Goal: Task Accomplishment & Management: Use online tool/utility

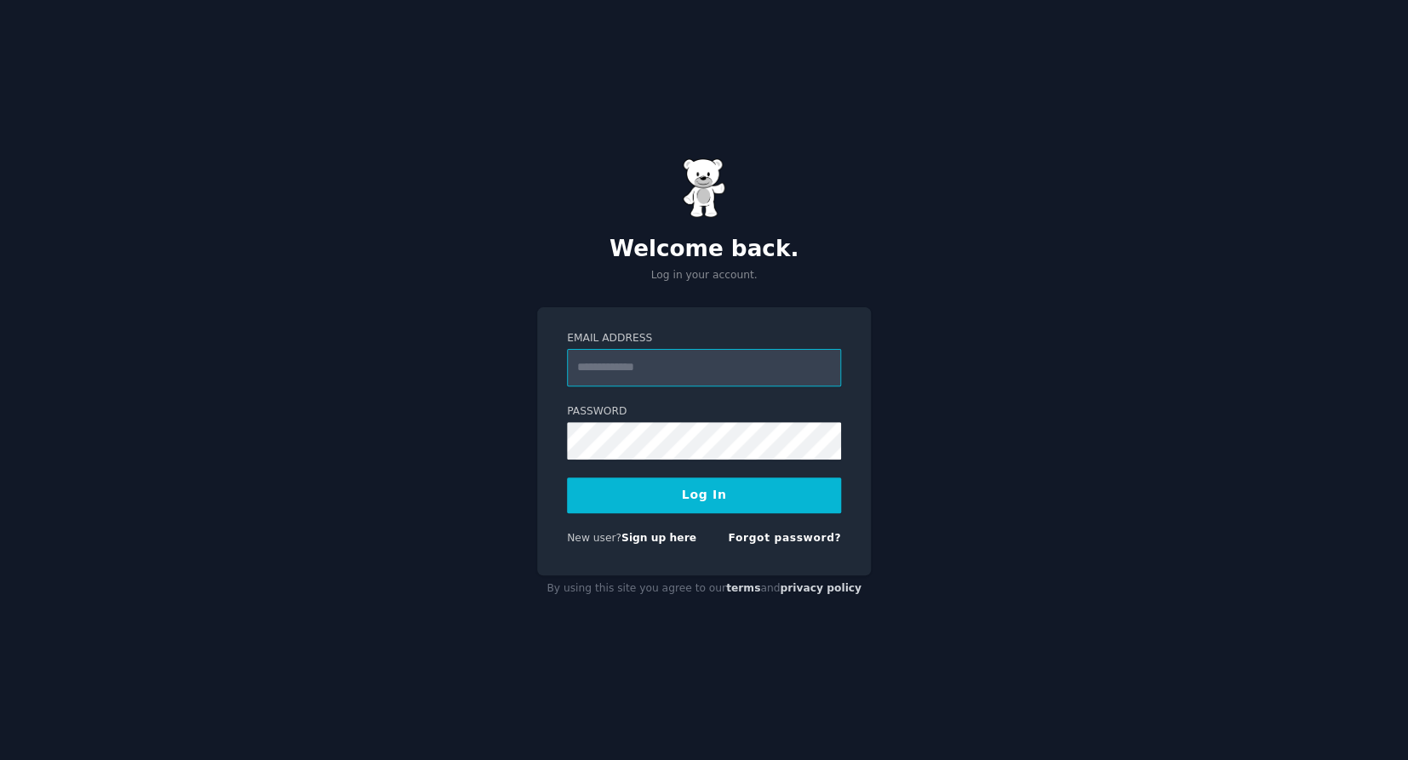
type input "**********"
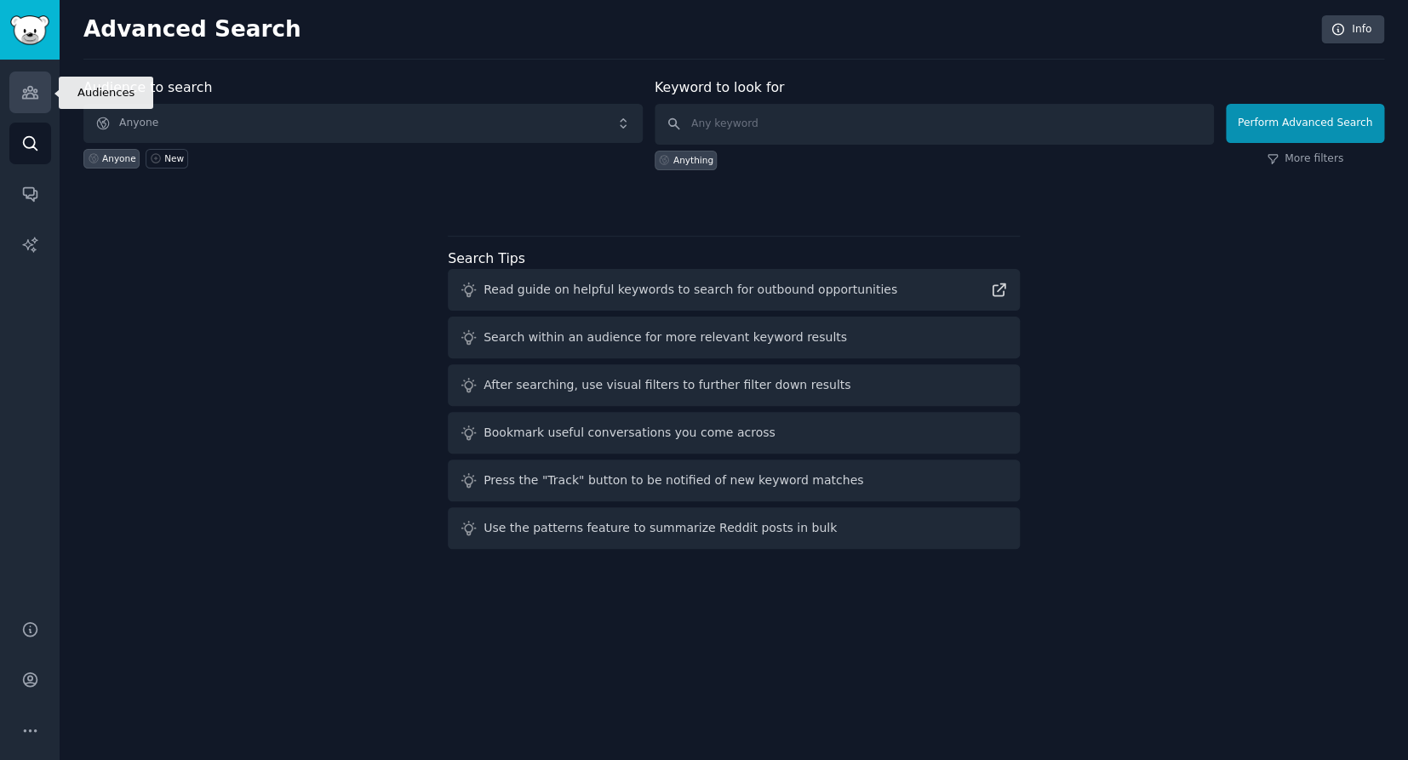
click at [26, 106] on link "Audiences" at bounding box center [30, 93] width 42 height 42
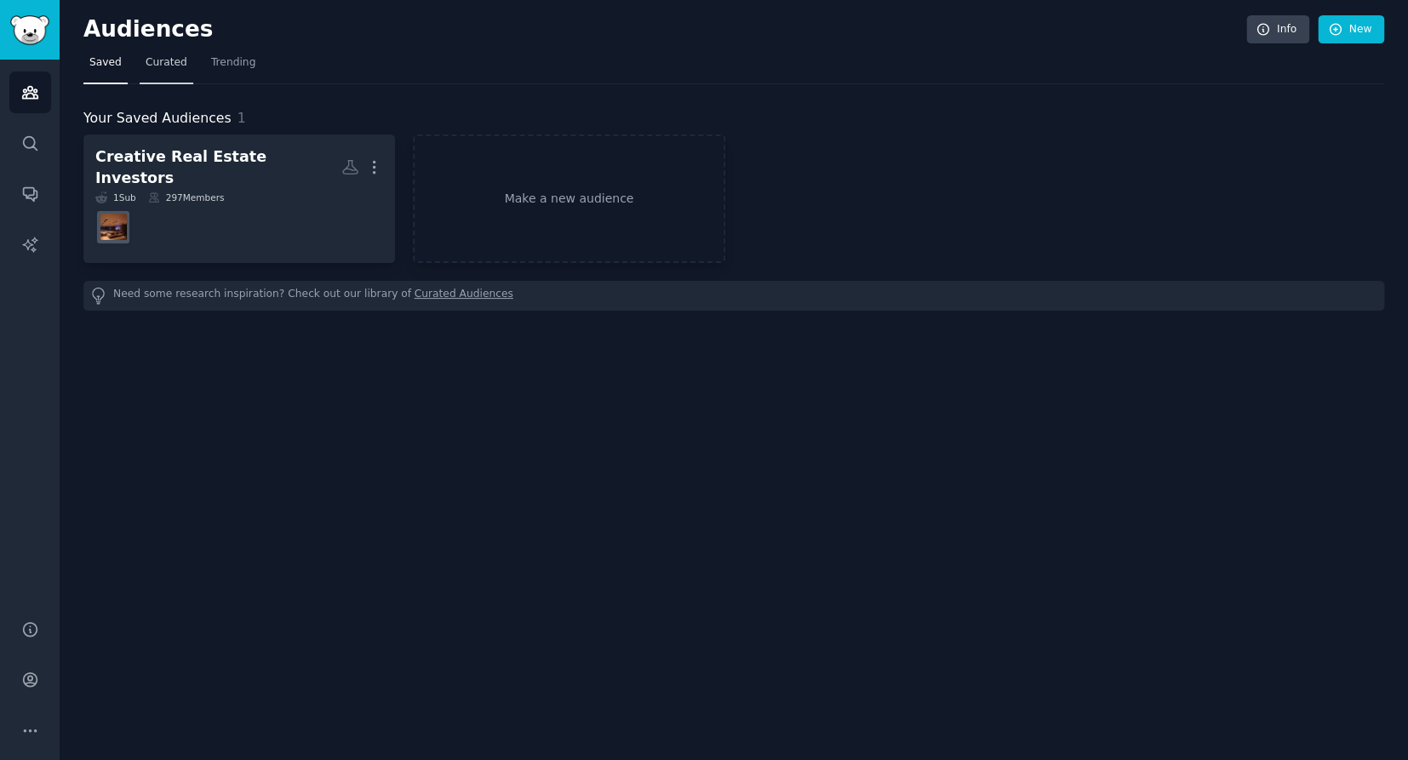
click at [168, 67] on span "Curated" at bounding box center [167, 62] width 42 height 15
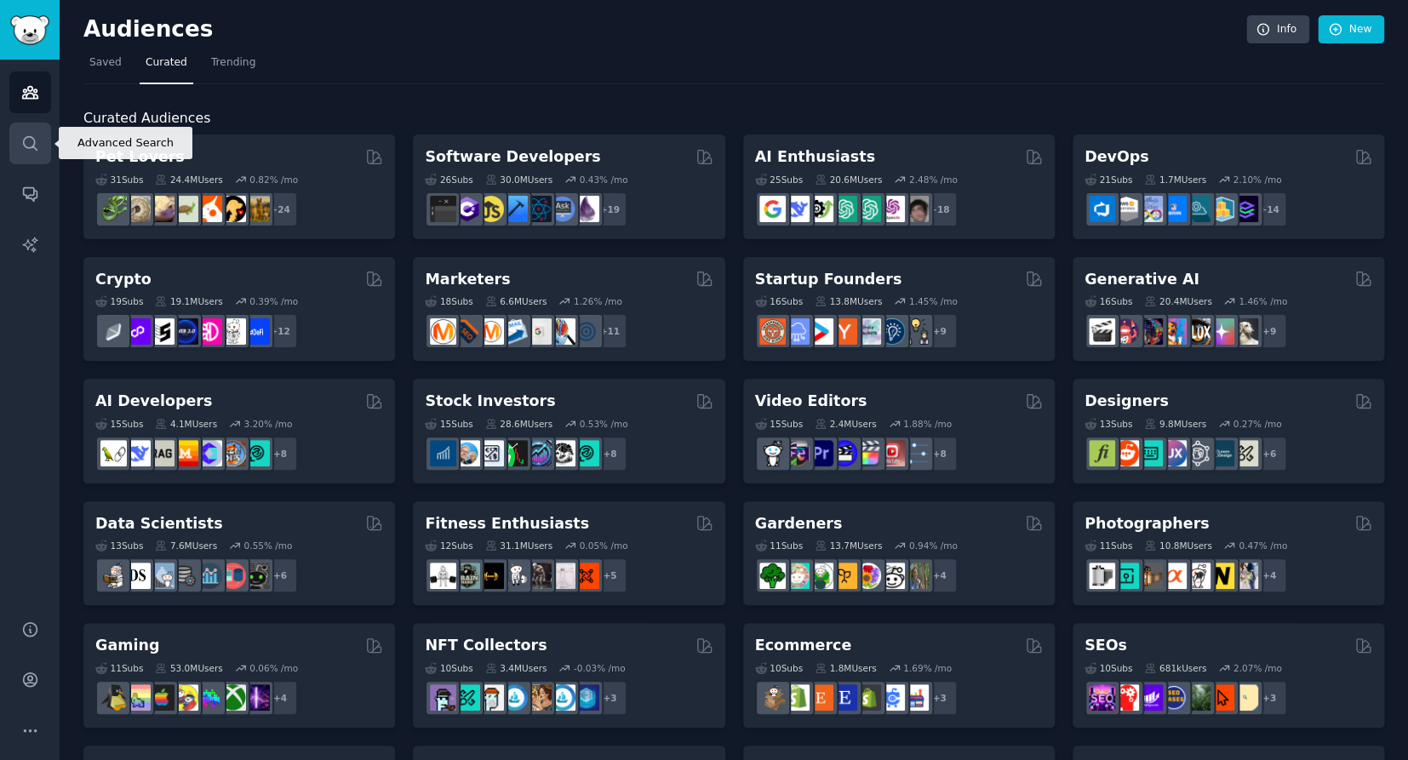
click at [36, 134] on link "Search" at bounding box center [30, 144] width 42 height 42
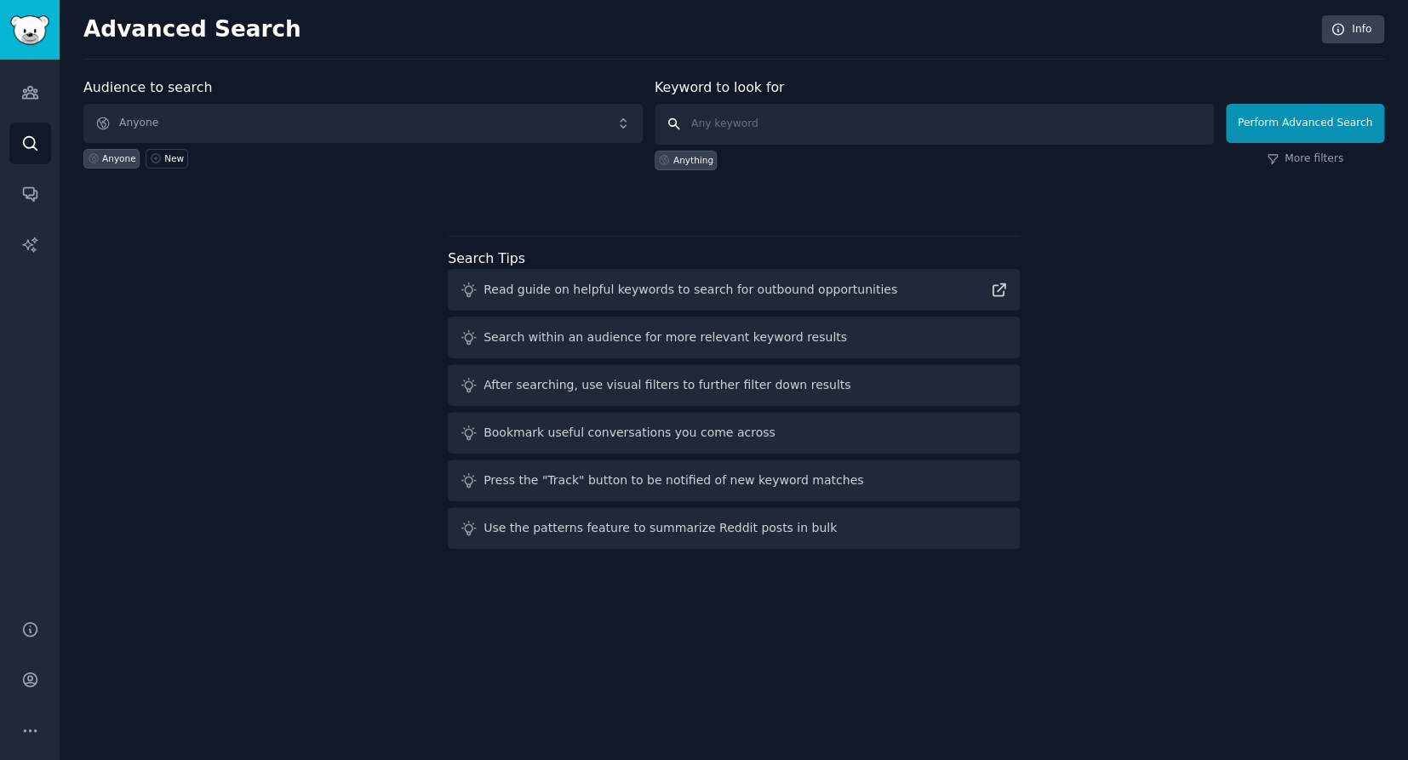
click at [725, 130] on input "text" at bounding box center [934, 124] width 559 height 41
type input "real estate invesrting"
click at [1290, 123] on button "Perform Advanced Search" at bounding box center [1305, 123] width 158 height 39
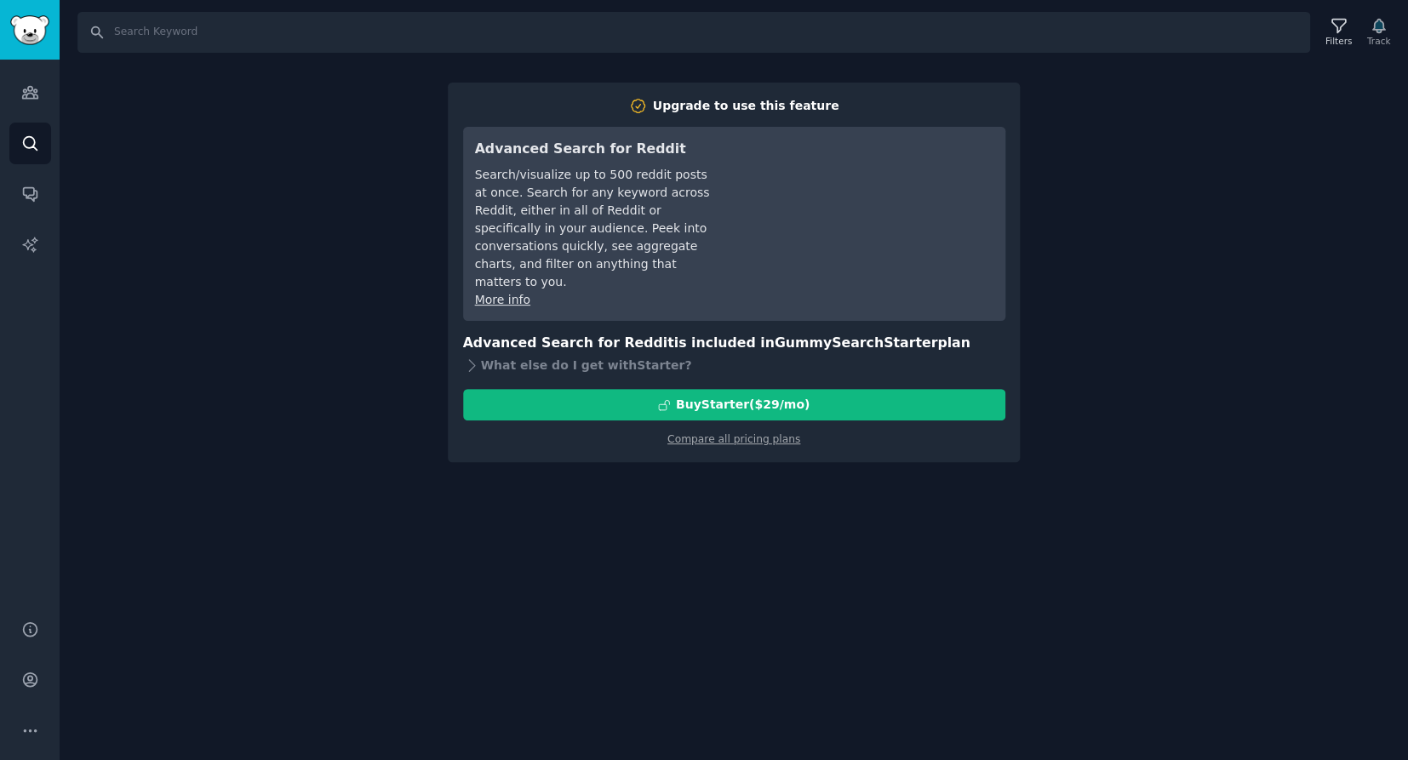
click at [304, 169] on div "Search Filters Track Upgrade to use this feature Advanced Search for Reddit Sea…" at bounding box center [734, 380] width 1349 height 760
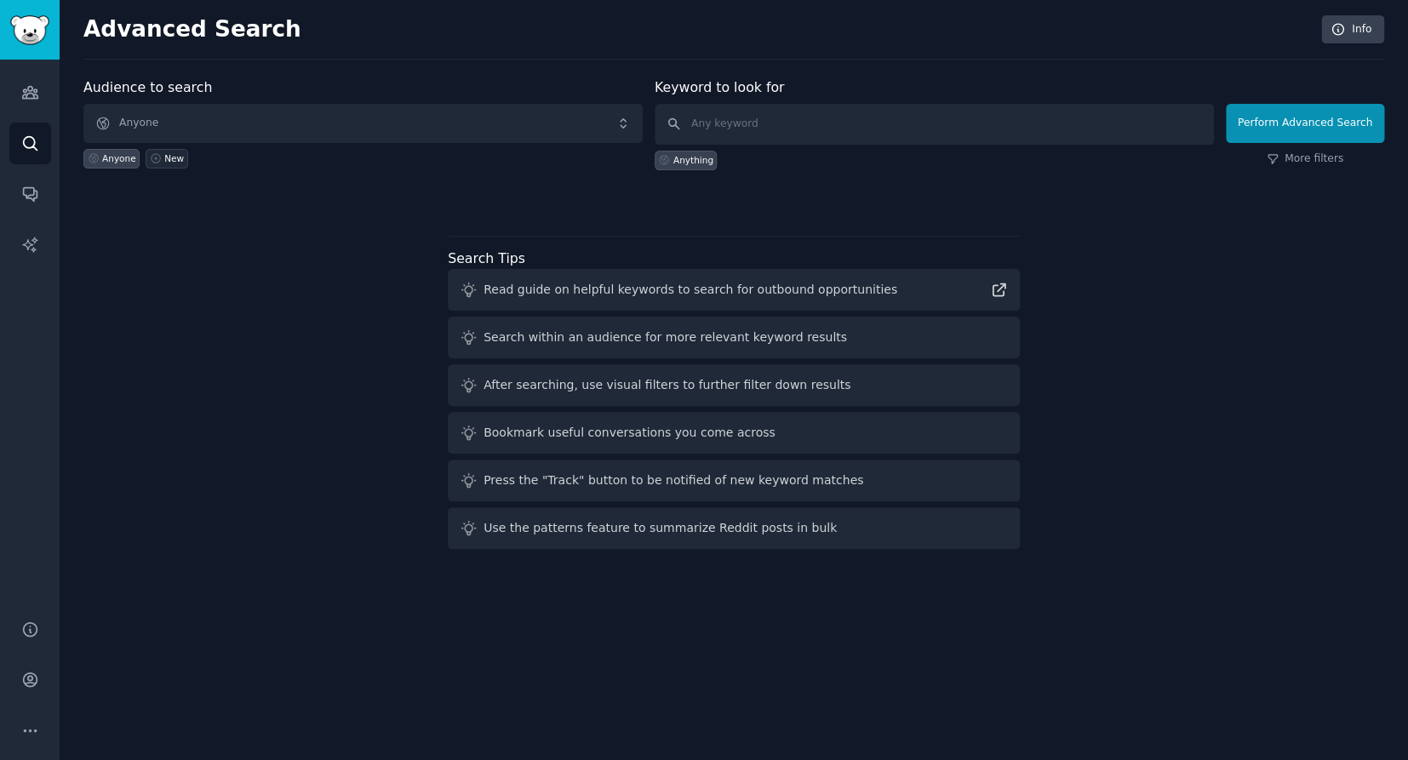
click at [169, 158] on div "New" at bounding box center [174, 158] width 20 height 12
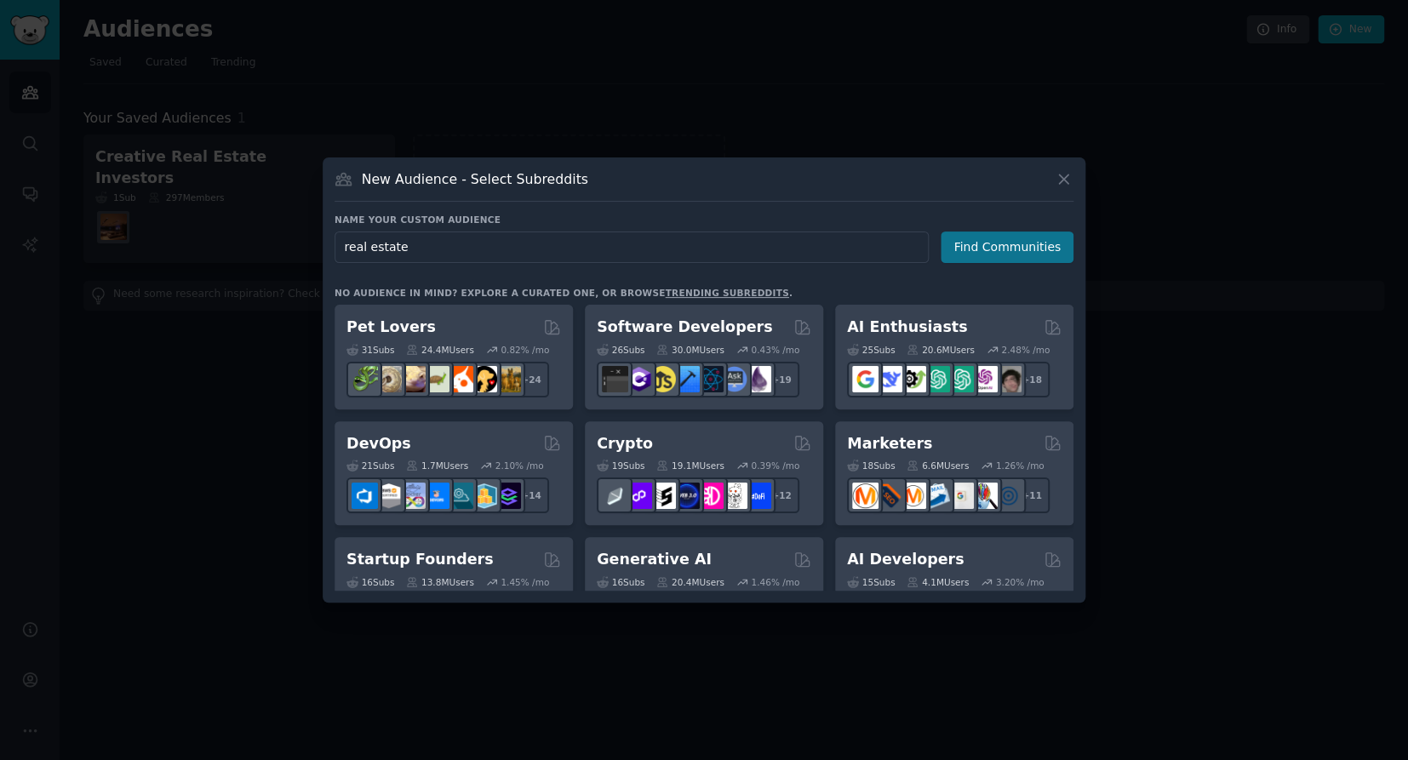
type input "real estate"
click at [999, 249] on button "Find Communities" at bounding box center [1007, 248] width 133 height 32
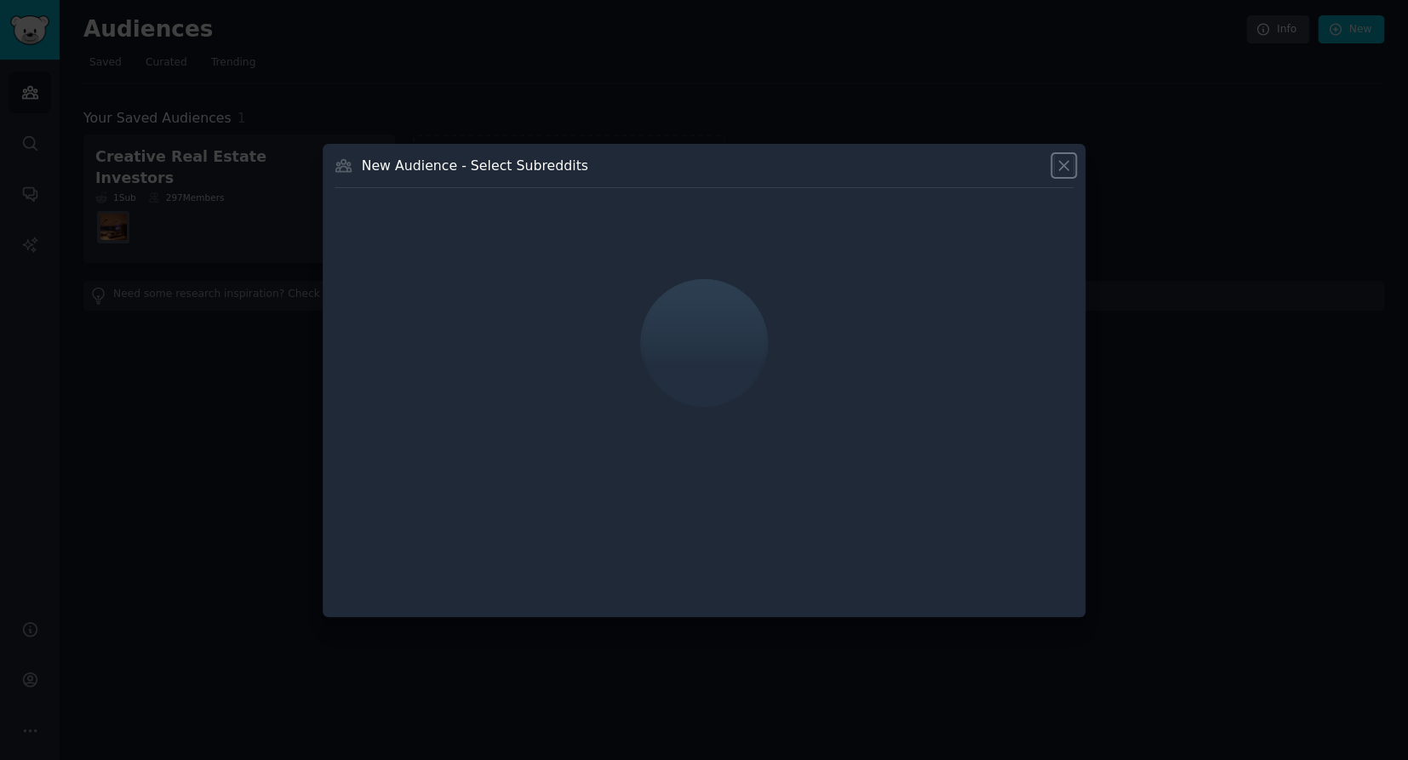
click at [1059, 166] on icon at bounding box center [1064, 166] width 18 height 18
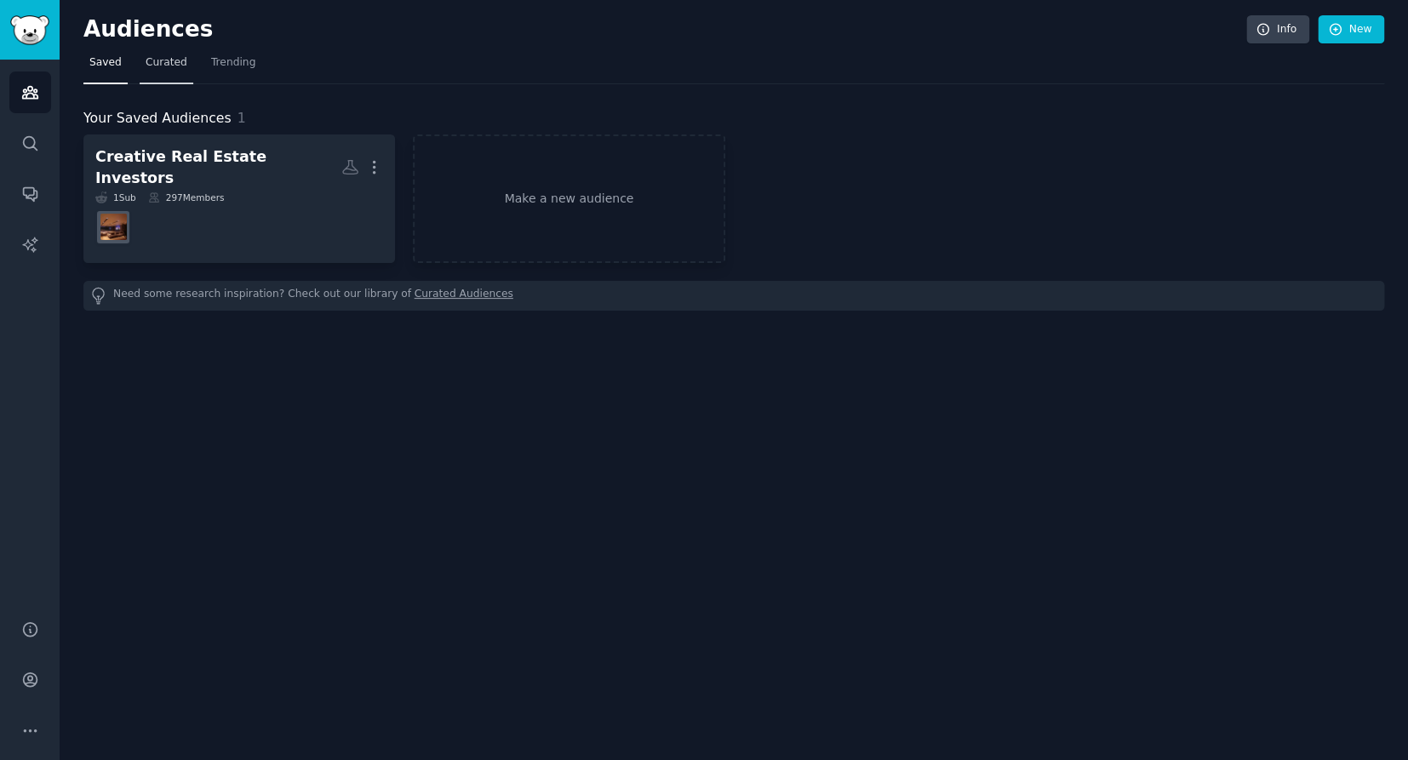
click at [160, 62] on span "Curated" at bounding box center [167, 62] width 42 height 15
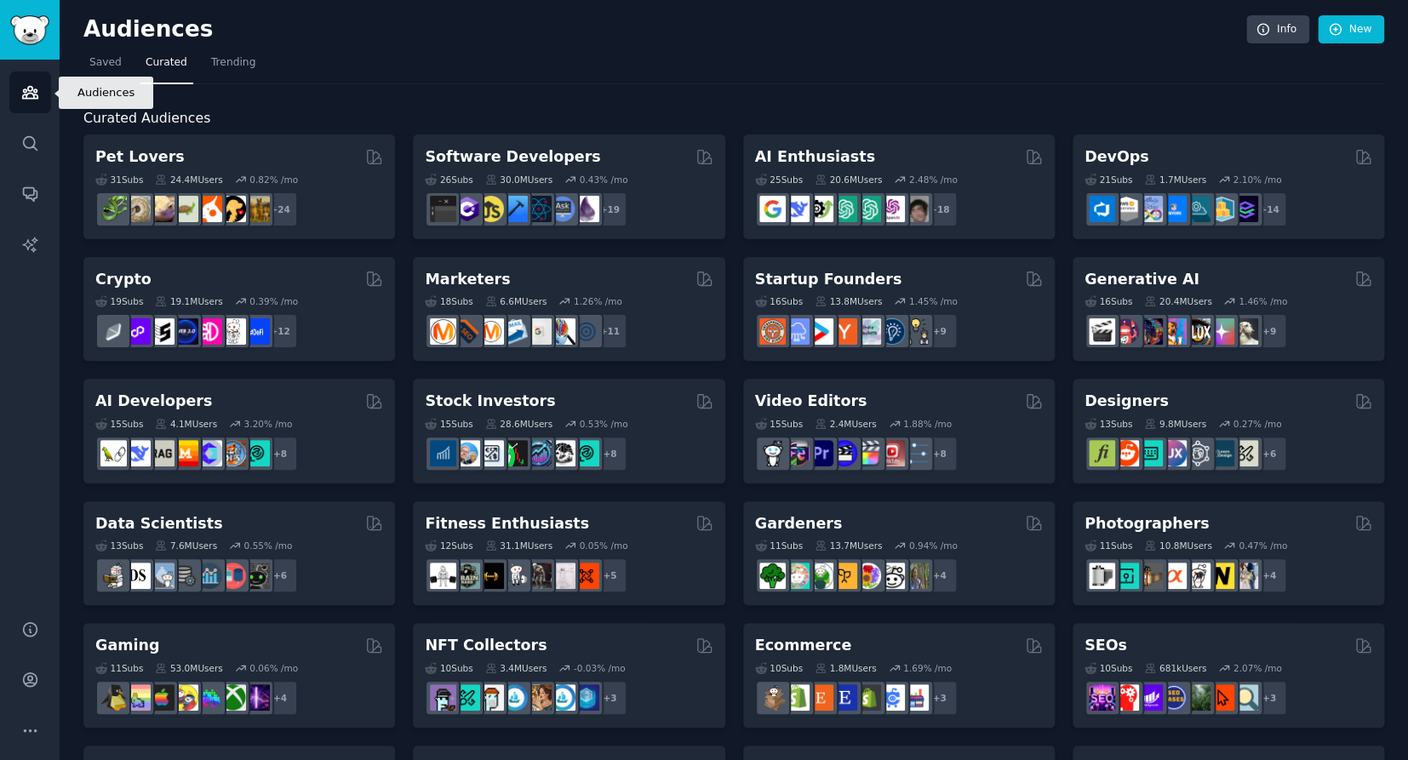
click at [32, 95] on icon "Sidebar" at bounding box center [30, 92] width 18 height 18
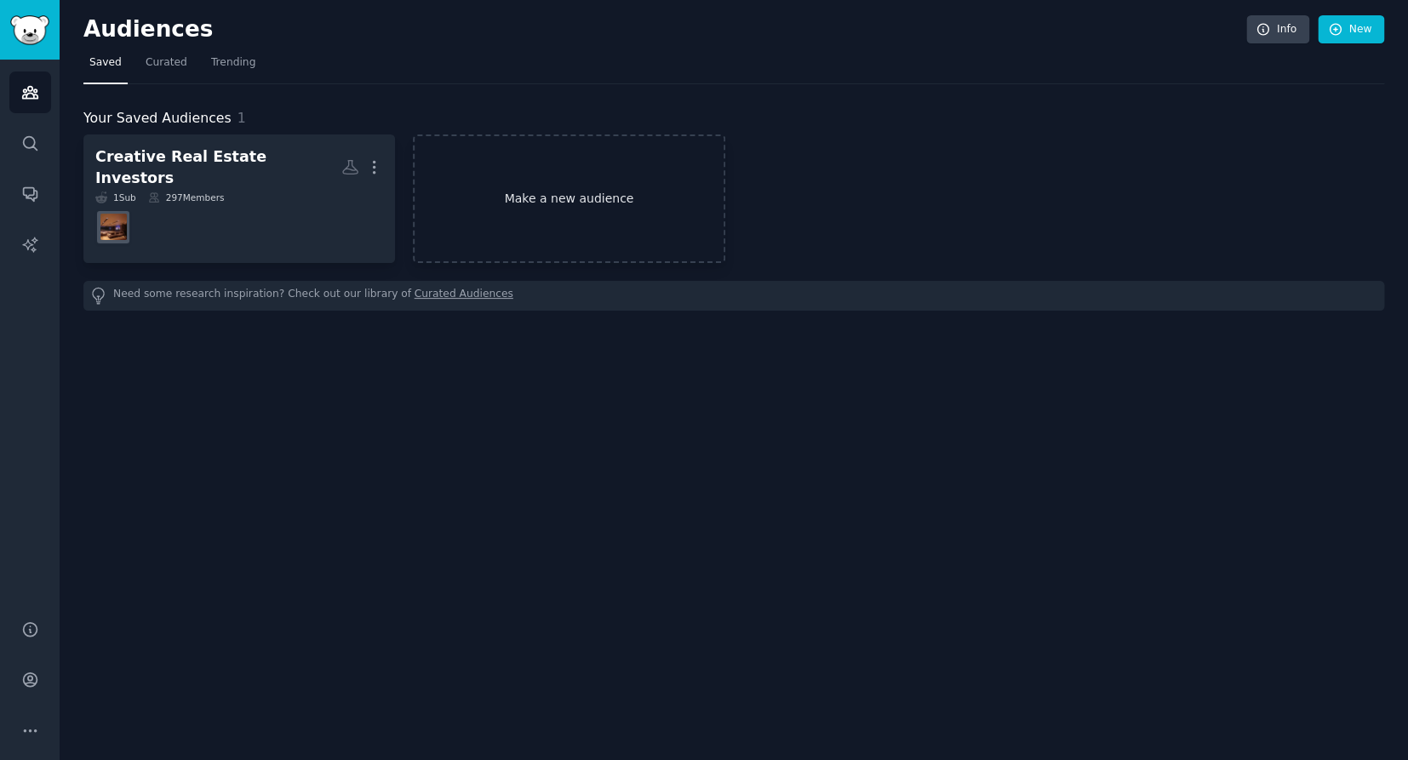
click at [553, 200] on link "Make a new audience" at bounding box center [569, 199] width 312 height 129
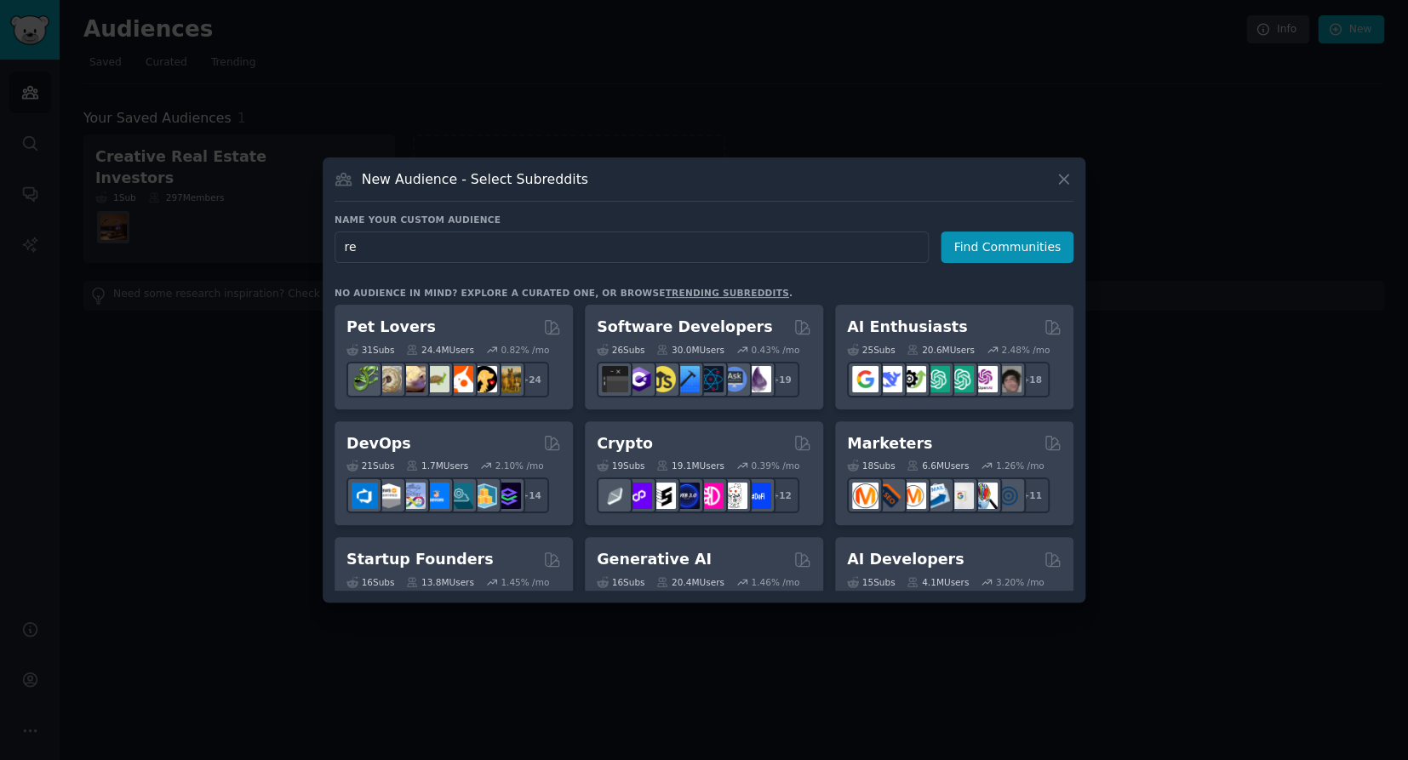
type input "r"
type input "real estate investors"
click at [1000, 245] on button "Find Communities" at bounding box center [1007, 248] width 133 height 32
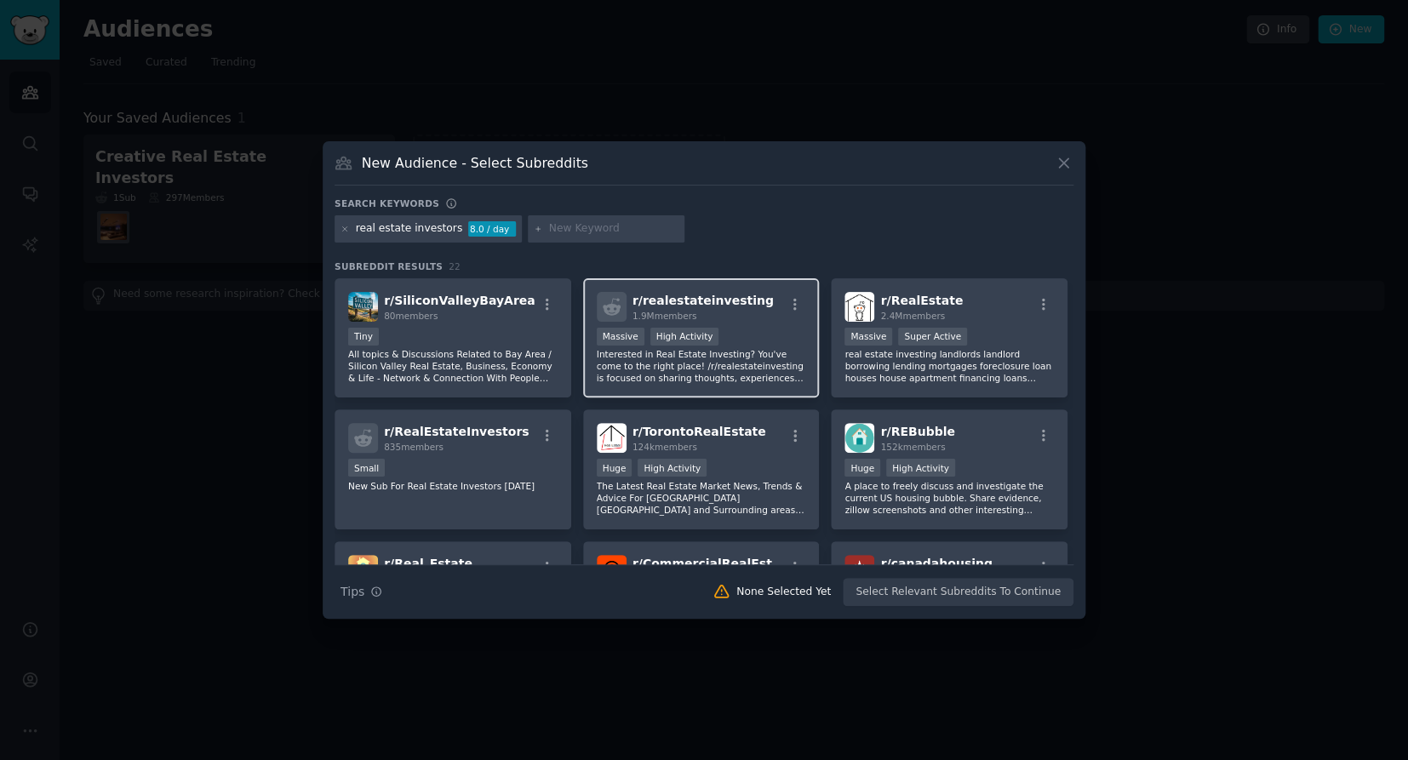
click at [735, 357] on p "Interested in Real Estate Investing? You've come to the right place! /r/realest…" at bounding box center [701, 366] width 209 height 36
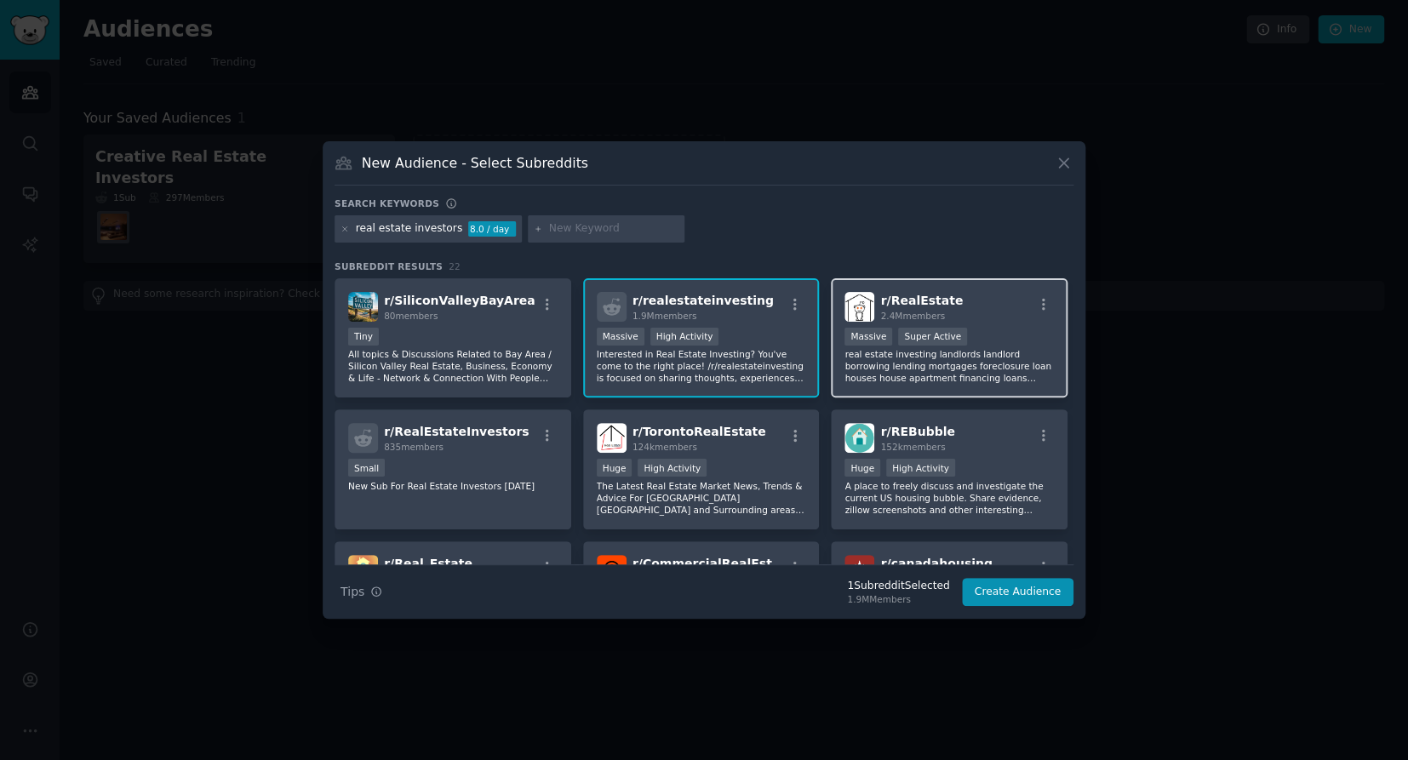
click at [916, 364] on p "real estate investing landlords landlord borrowing lending mortgages foreclosur…" at bounding box center [949, 366] width 209 height 36
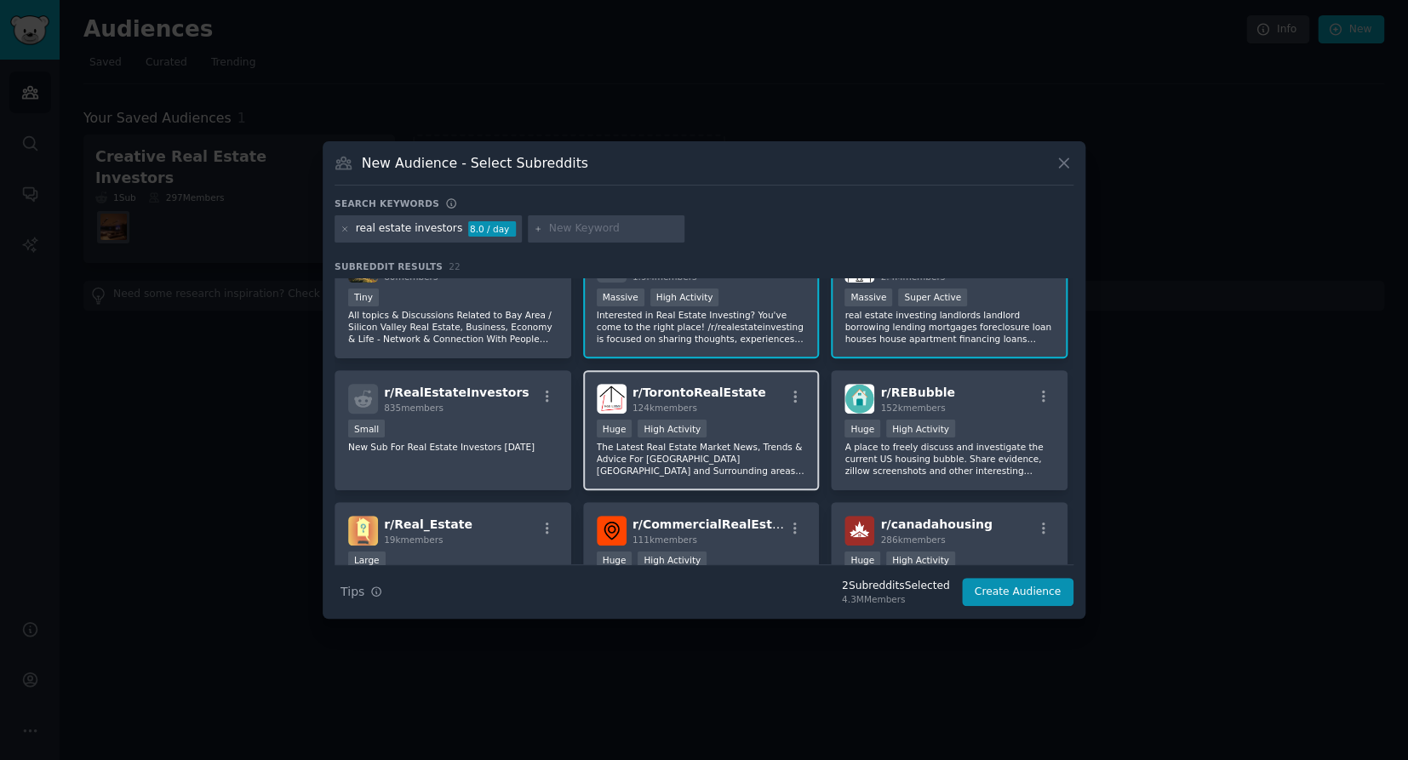
scroll to position [40, 0]
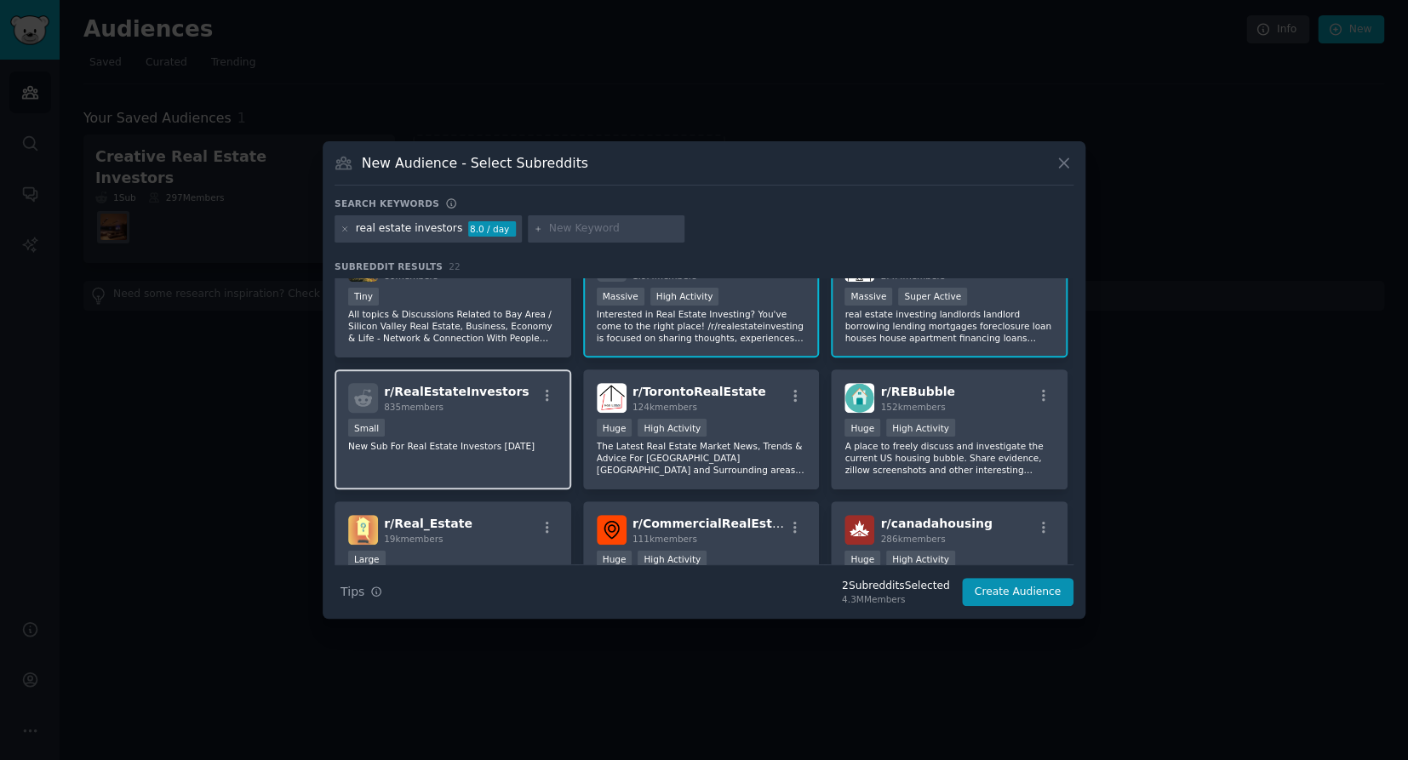
click at [444, 437] on div "Small" at bounding box center [452, 429] width 209 height 21
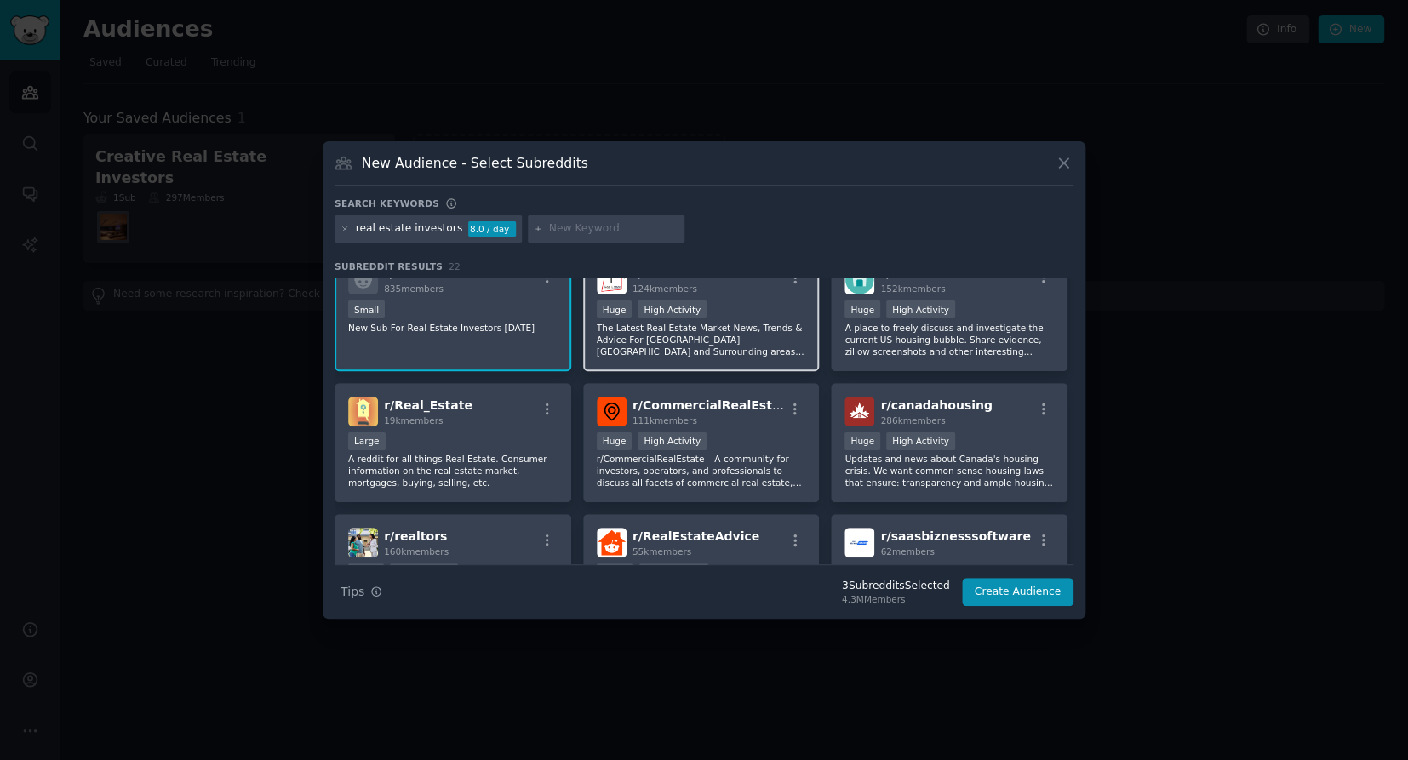
scroll to position [169, 0]
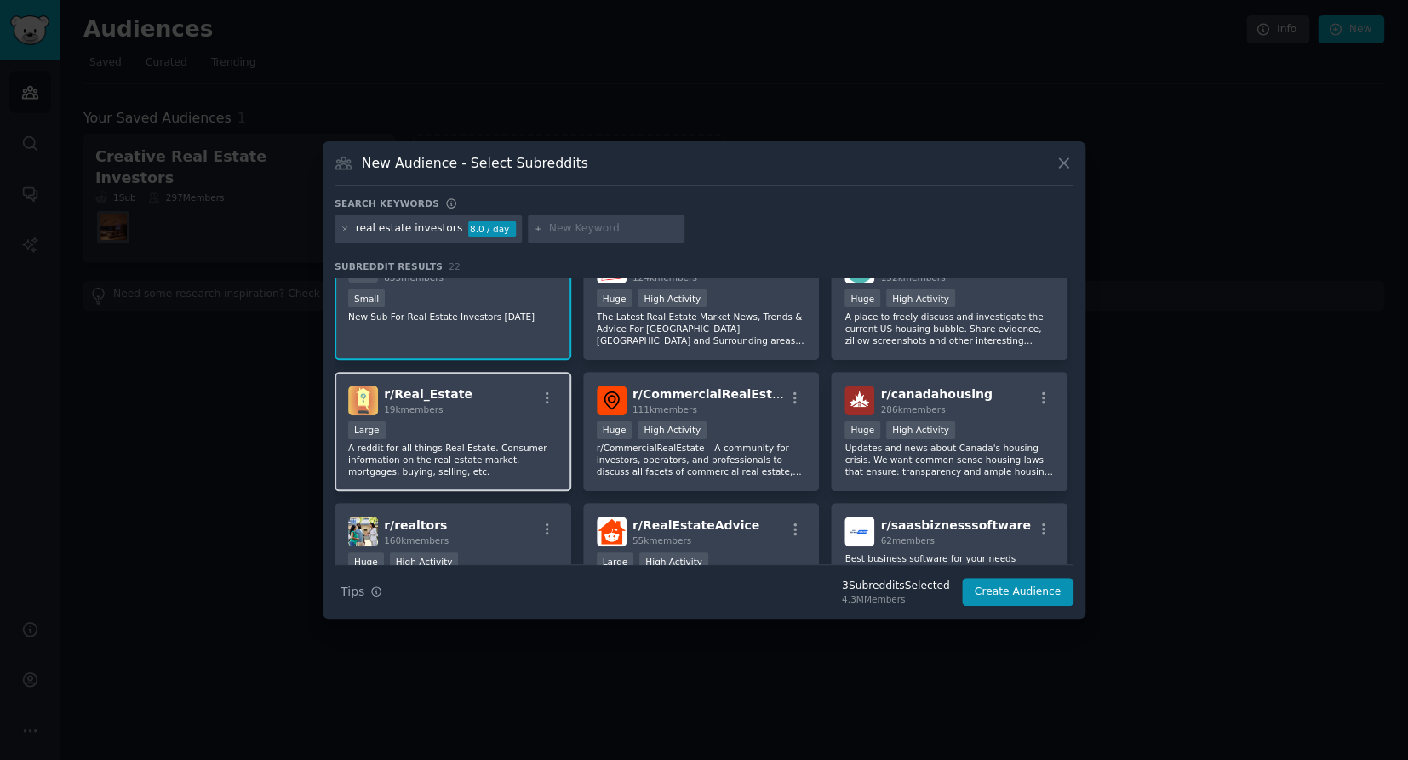
click at [481, 460] on p "A reddit for all things Real Estate. Consumer information on the real estate ma…" at bounding box center [452, 460] width 209 height 36
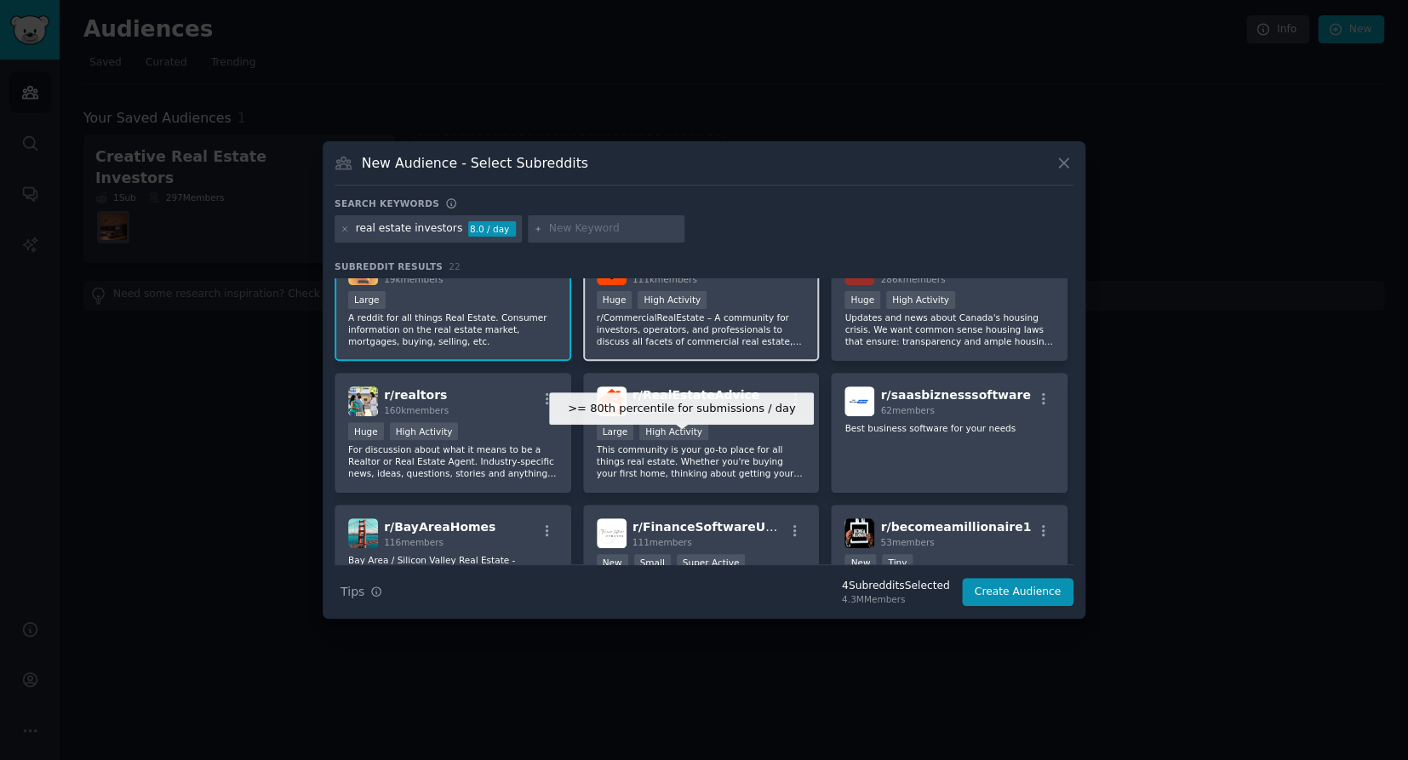
scroll to position [301, 0]
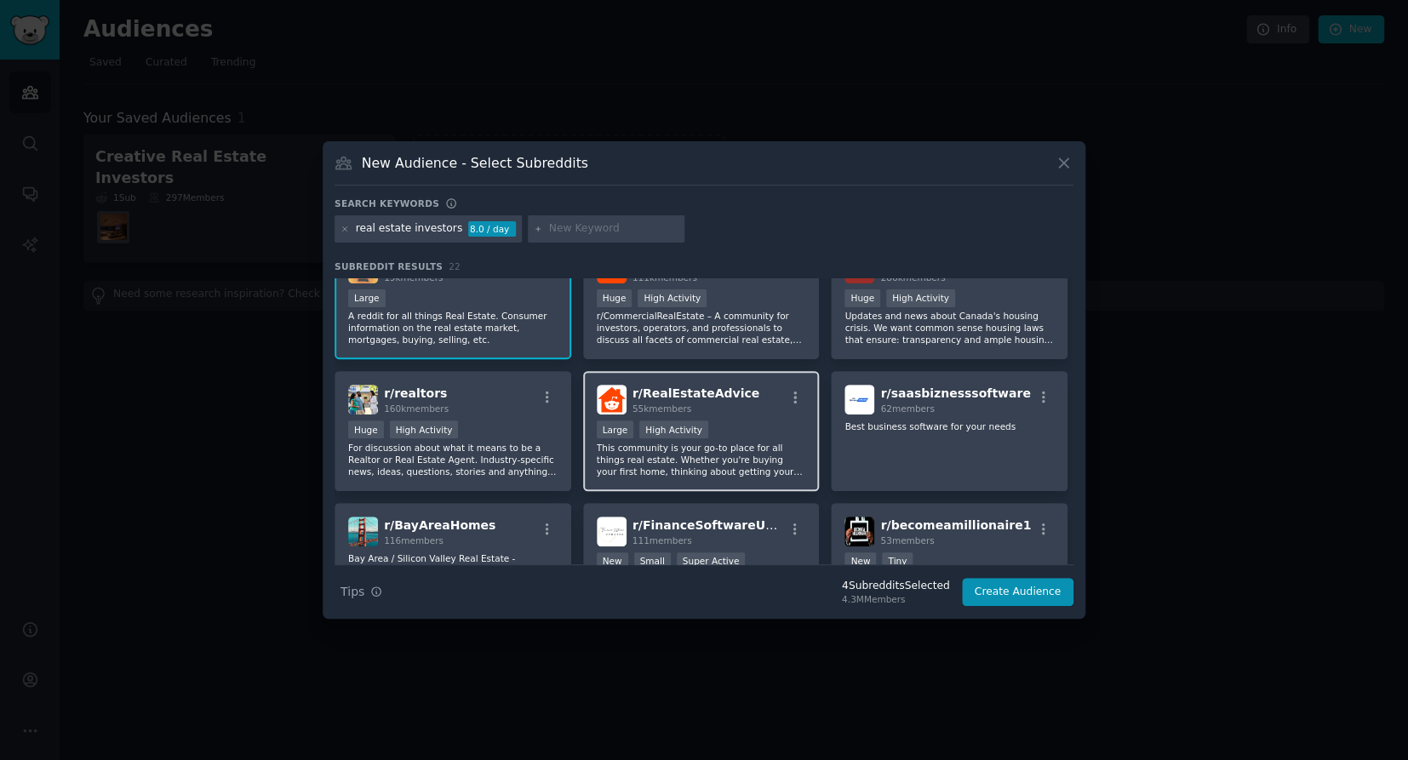
click at [737, 466] on p "This community is your go-to place for all things real estate. Whether you're b…" at bounding box center [701, 460] width 209 height 36
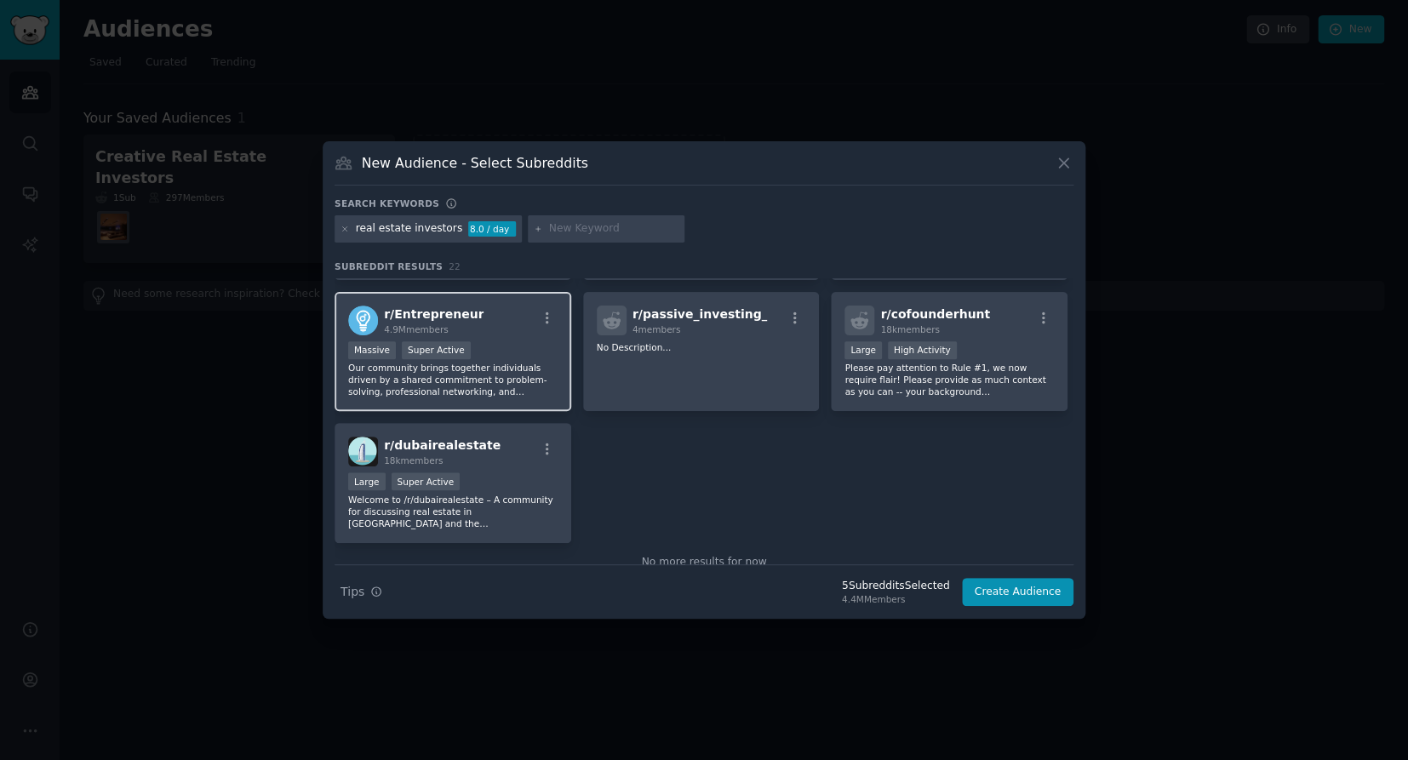
scroll to position [802, 0]
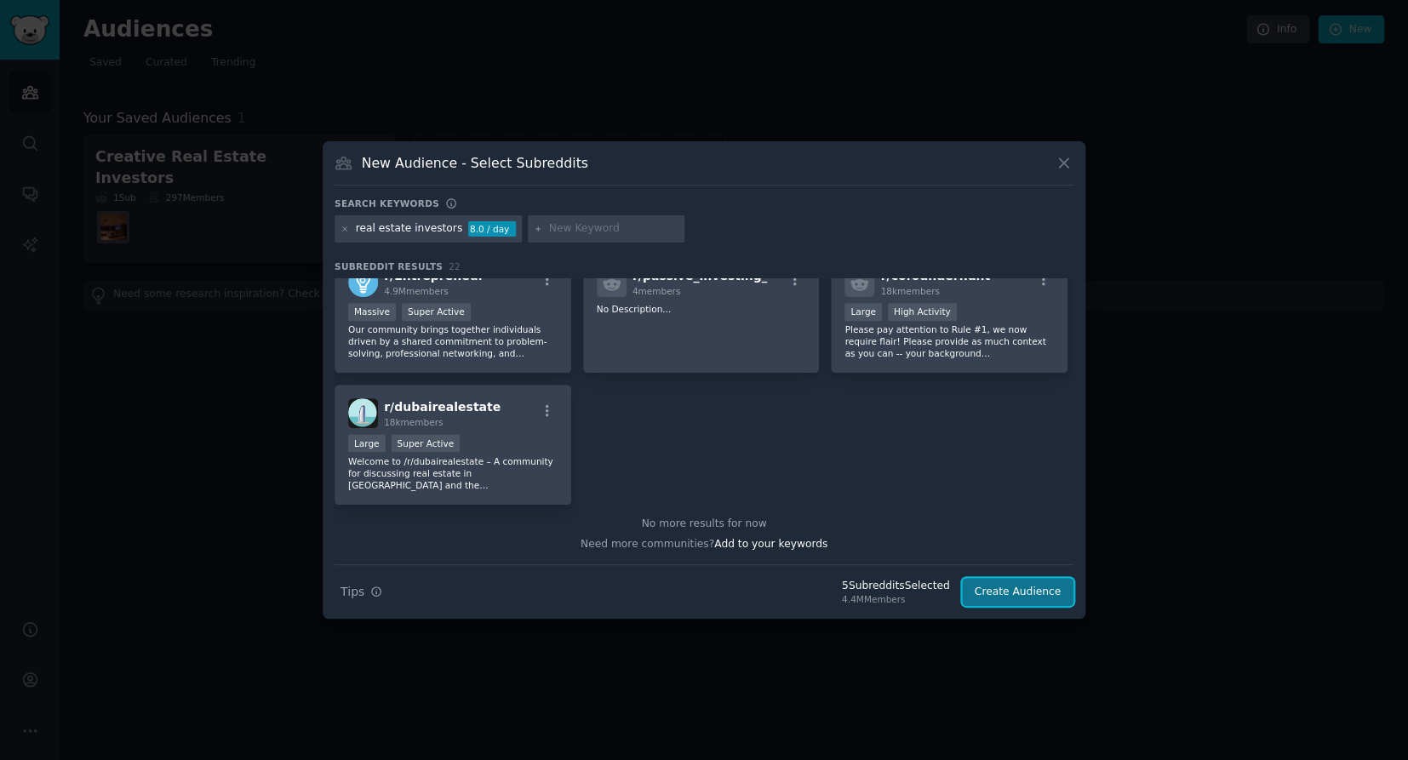
click at [996, 589] on button "Create Audience" at bounding box center [1018, 592] width 112 height 29
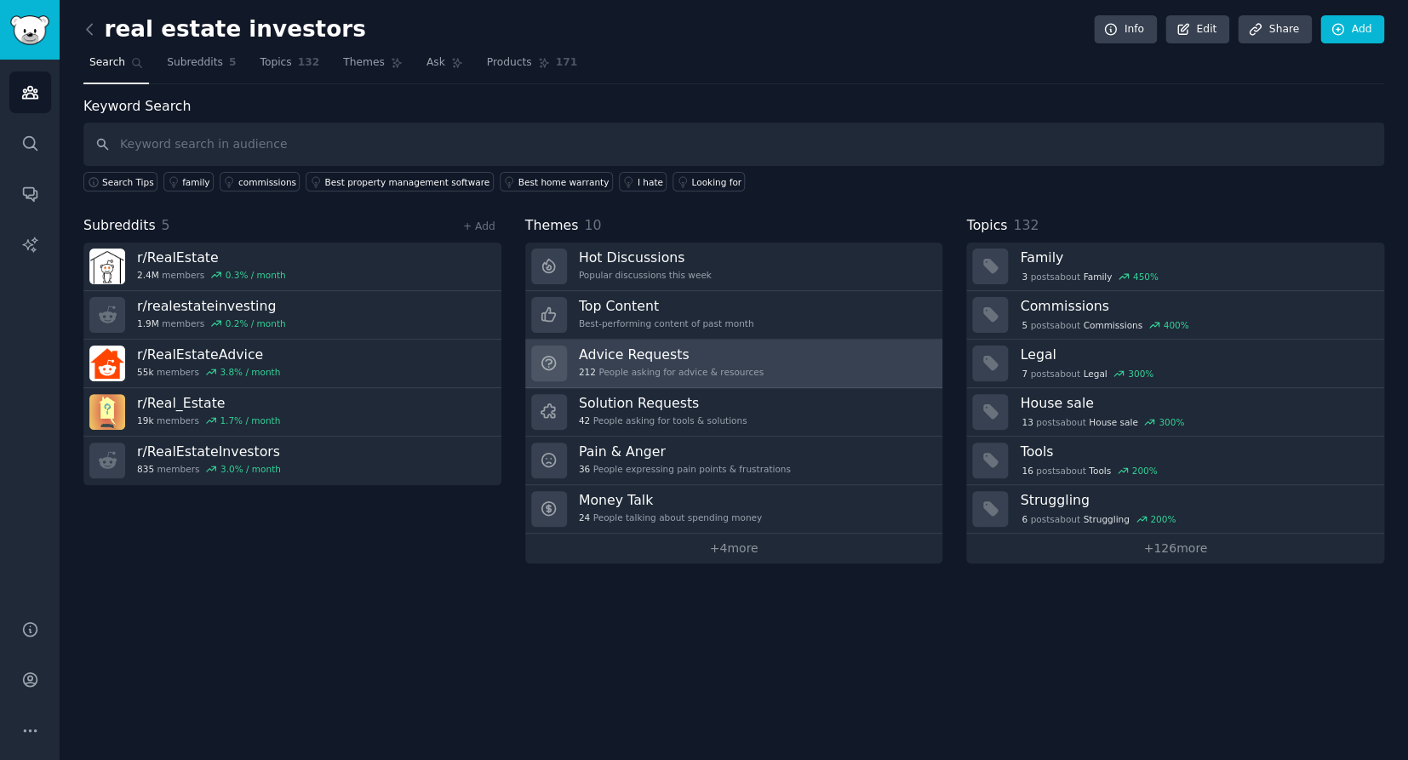
click at [626, 366] on div "Advice Requests 212 People asking for advice & resources" at bounding box center [671, 364] width 185 height 36
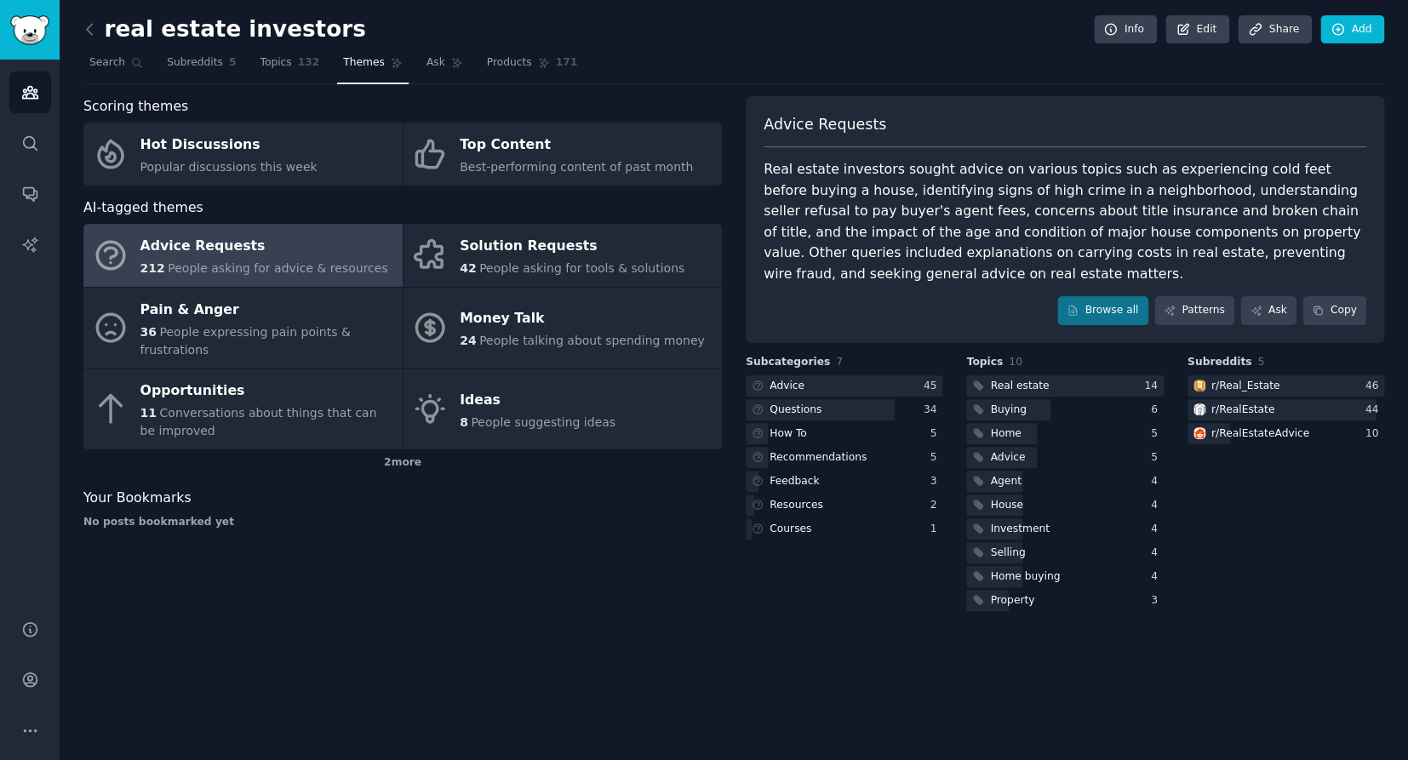
click at [237, 251] on div "Advice Requests" at bounding box center [264, 246] width 248 height 27
click at [427, 60] on span "Ask" at bounding box center [436, 62] width 19 height 15
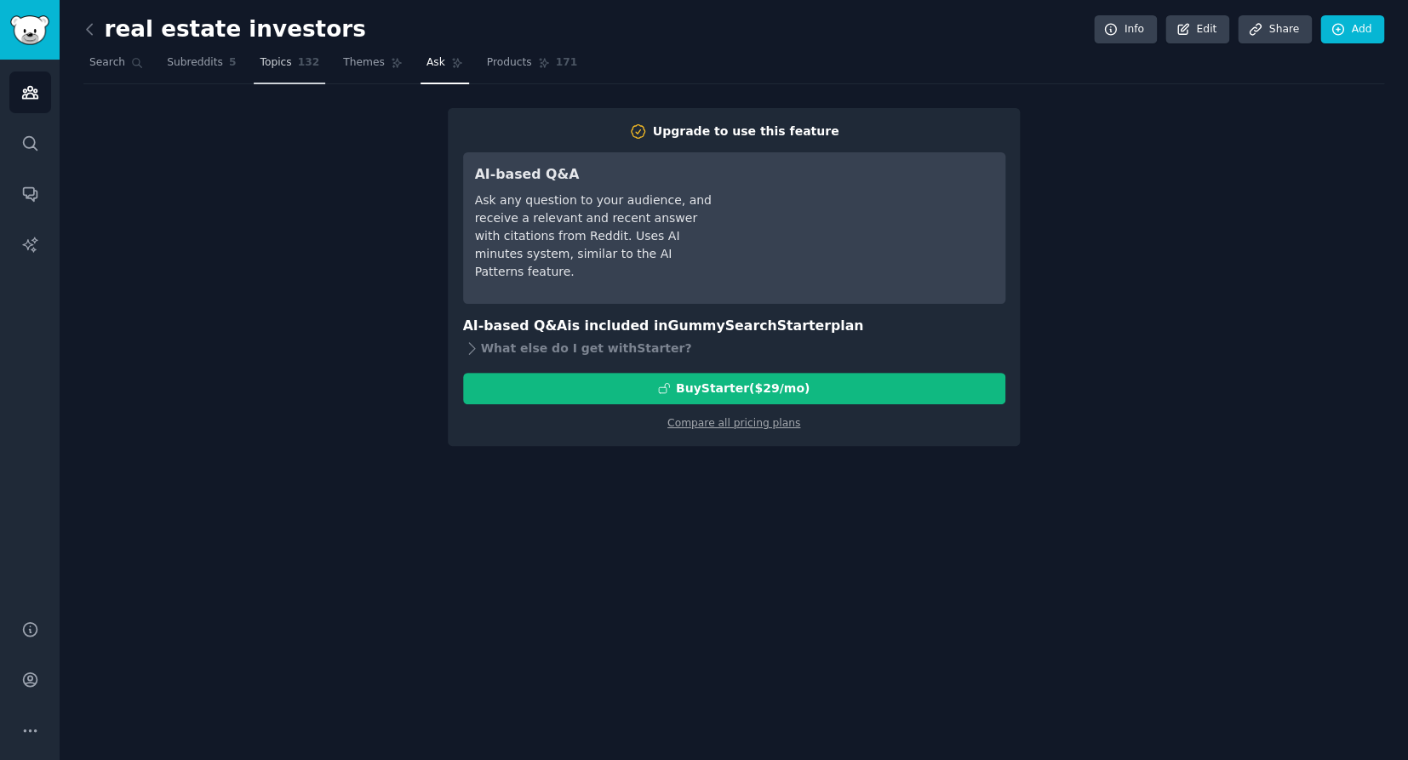
click at [284, 66] on span "Topics" at bounding box center [276, 62] width 32 height 15
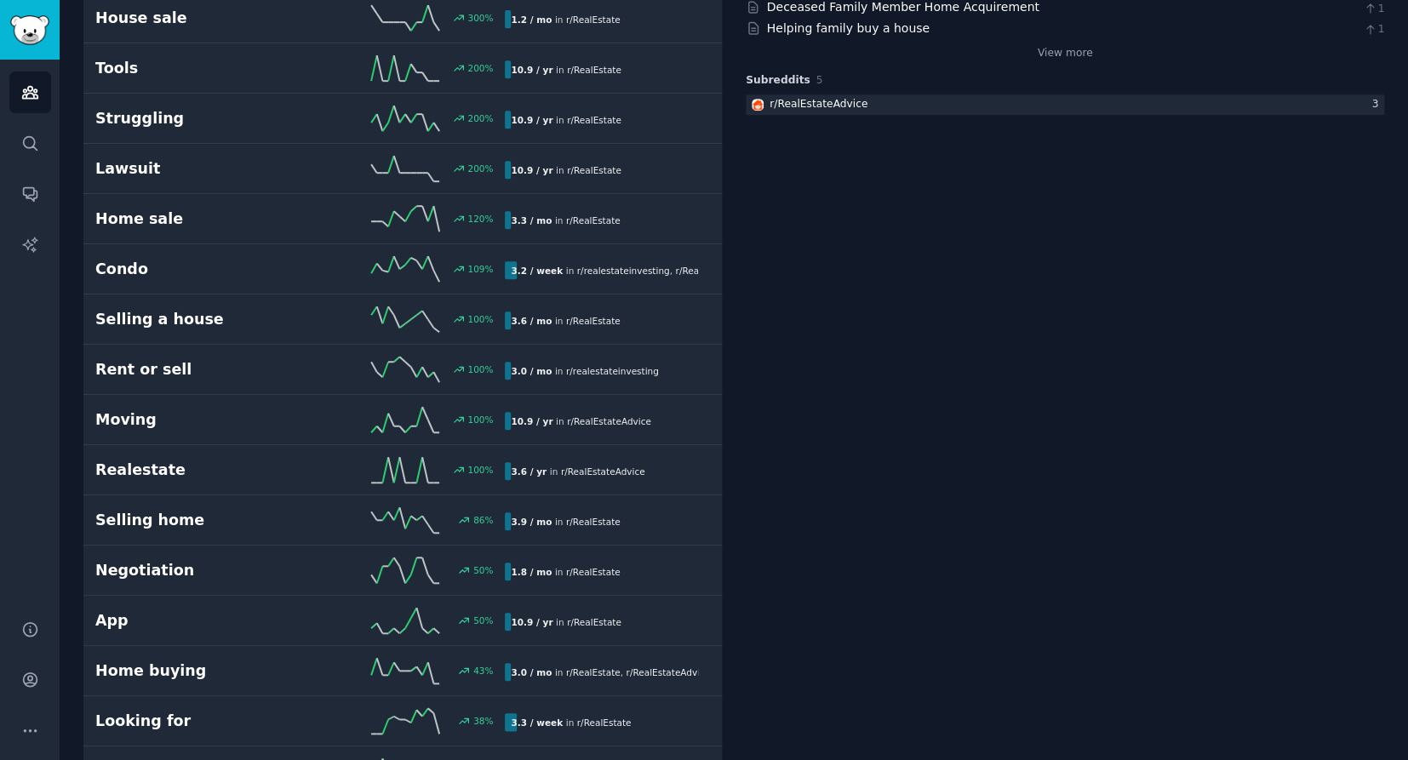
scroll to position [346, 0]
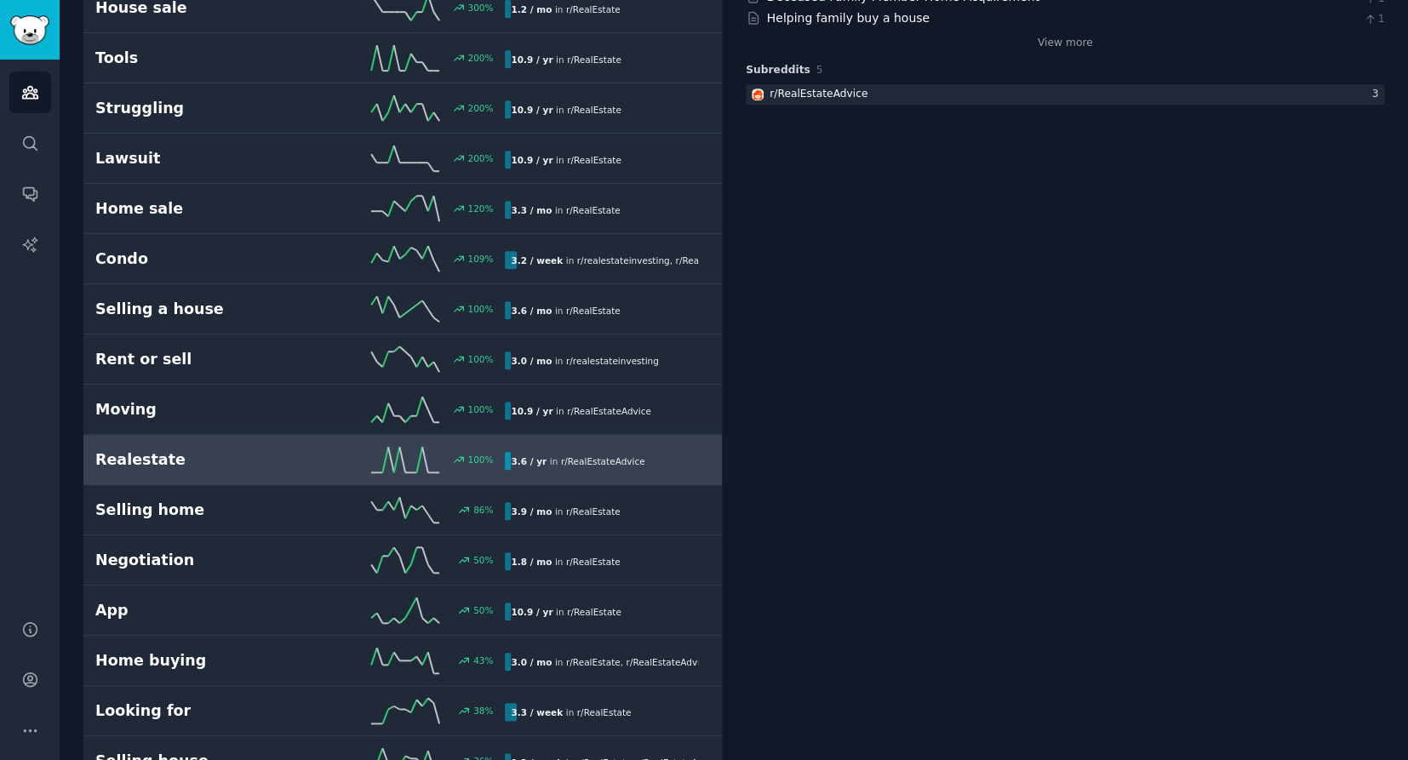
click at [148, 450] on h2 "Realestate" at bounding box center [197, 460] width 205 height 21
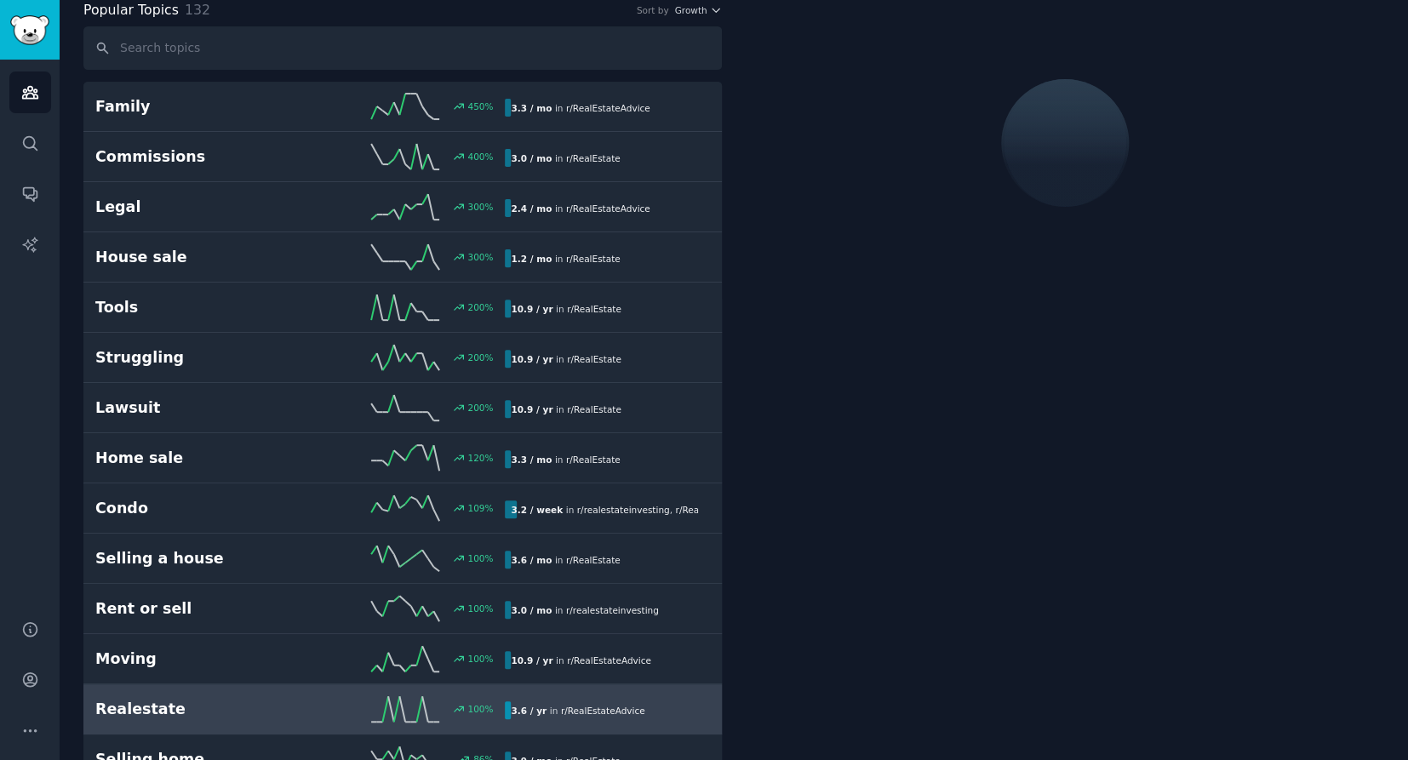
scroll to position [95, 0]
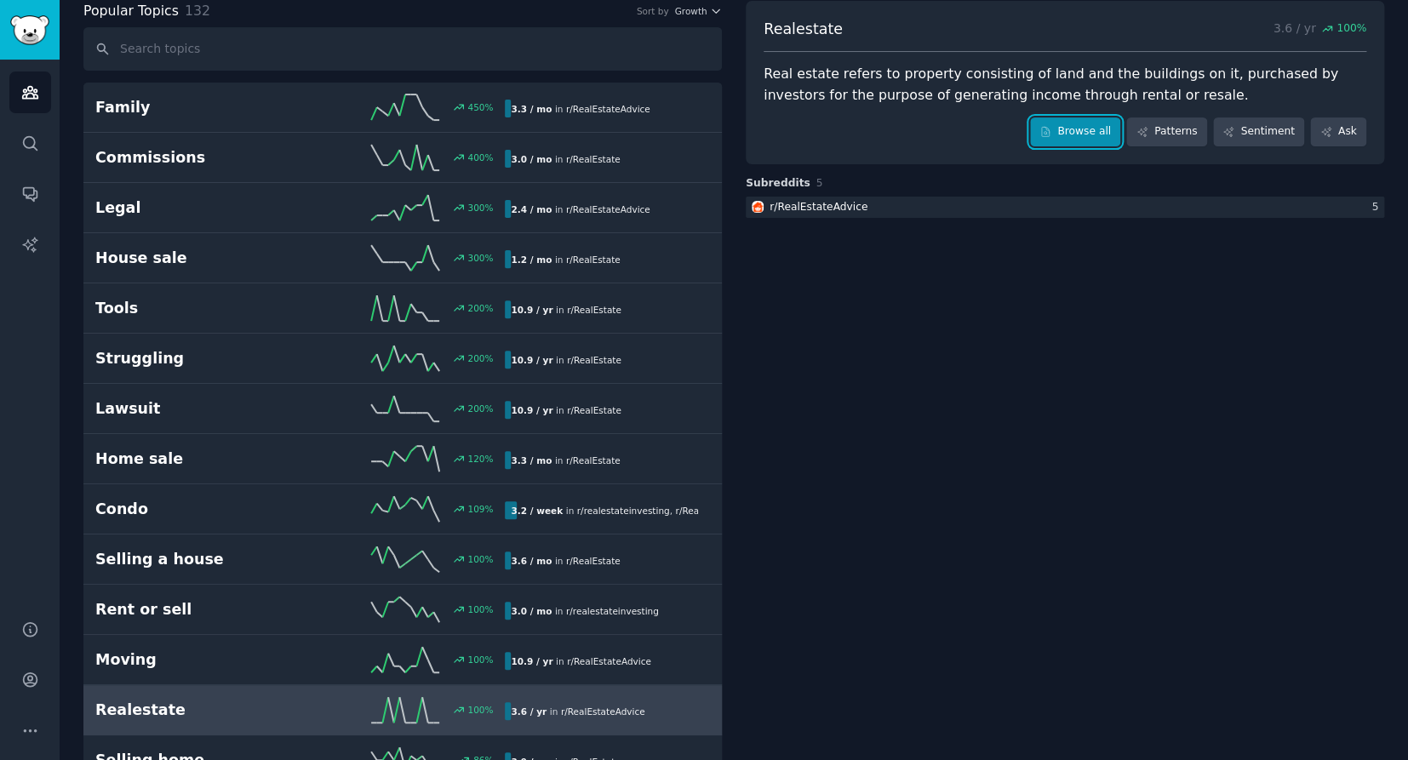
click at [1064, 133] on link "Browse all" at bounding box center [1075, 131] width 91 height 29
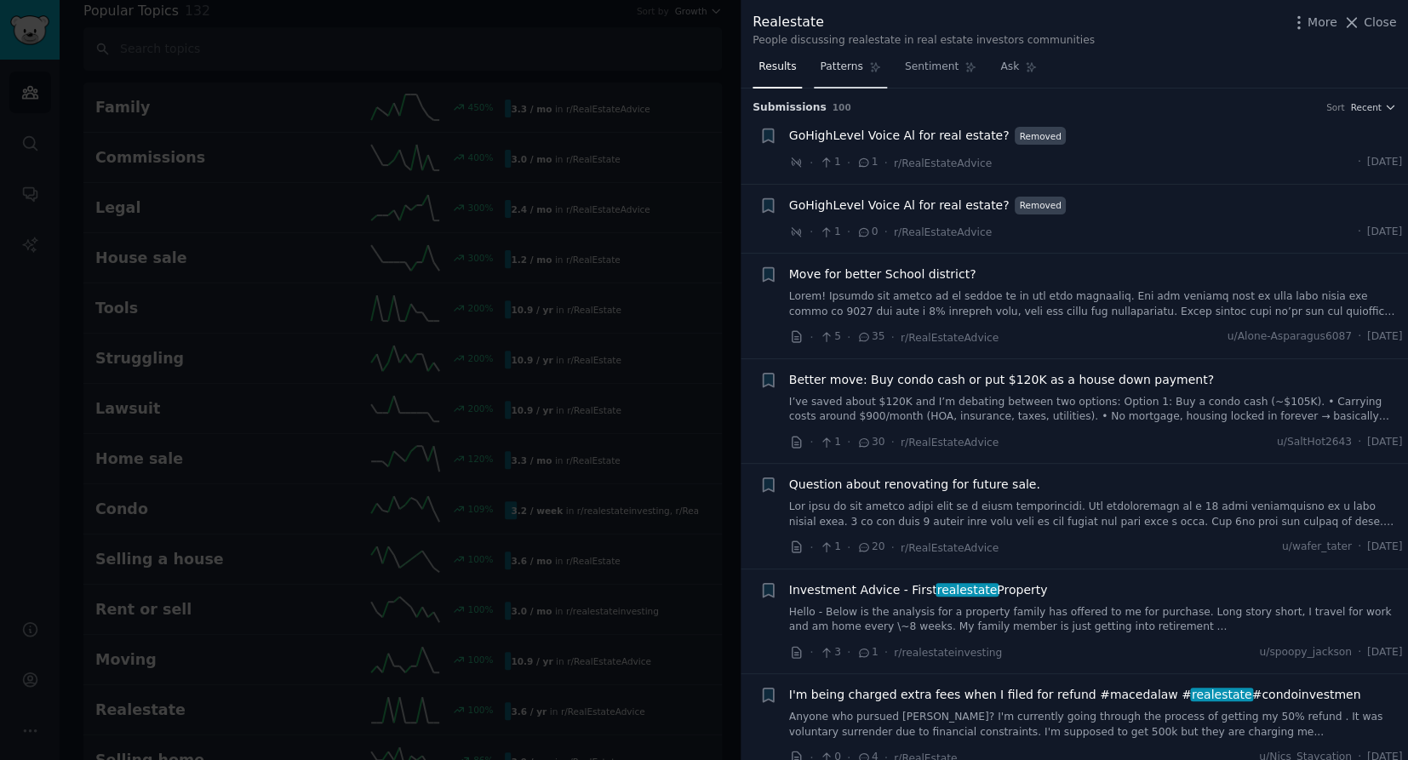
click at [837, 69] on span "Patterns" at bounding box center [841, 67] width 43 height 15
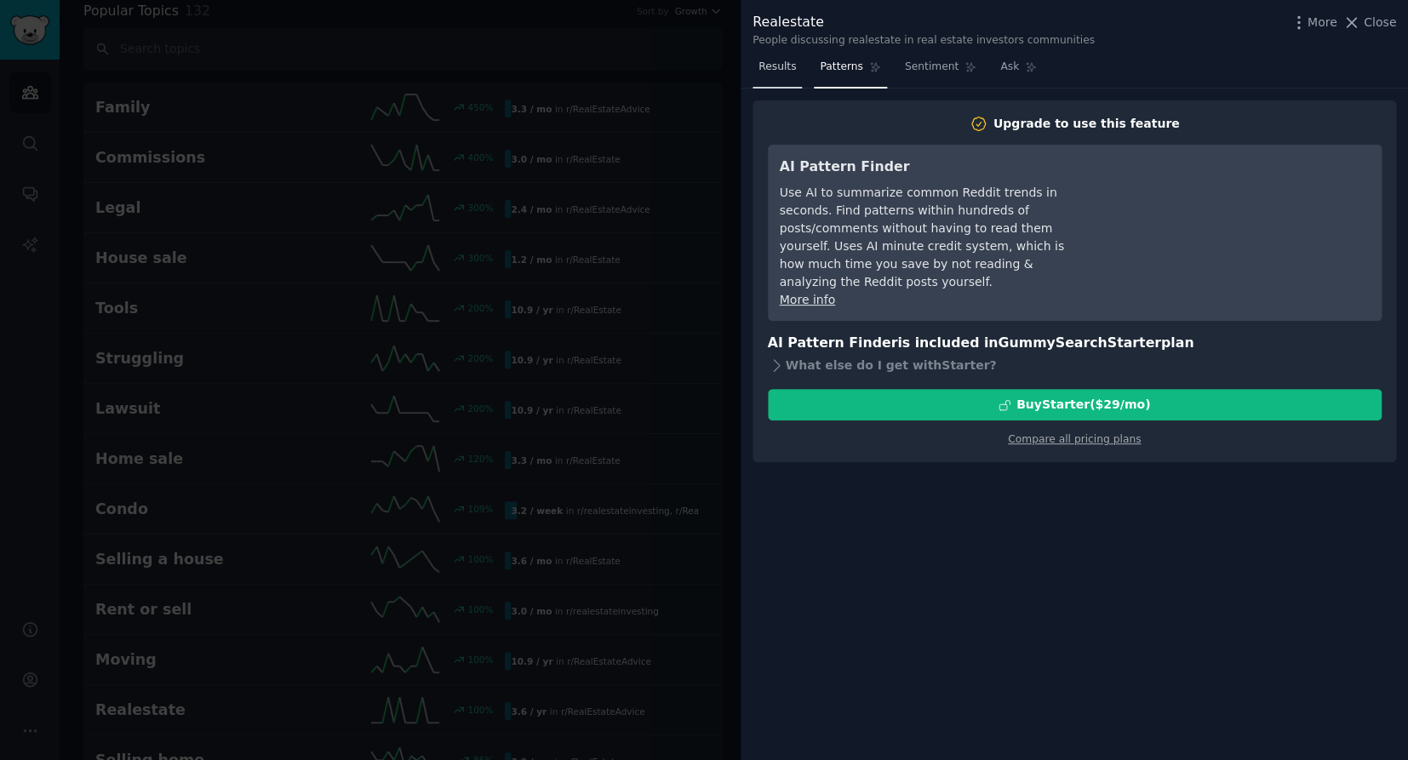
click at [779, 70] on span "Results" at bounding box center [777, 67] width 37 height 15
